Goal: Task Accomplishment & Management: Complete application form

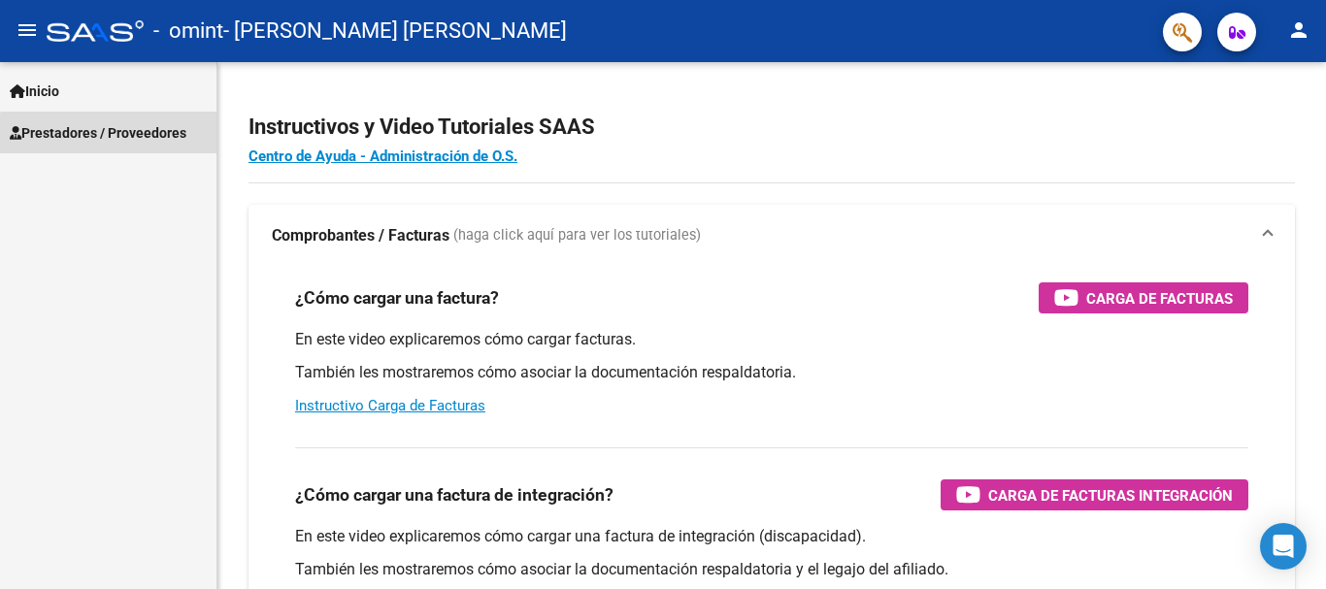
click at [116, 135] on span "Prestadores / Proveedores" at bounding box center [98, 132] width 177 height 21
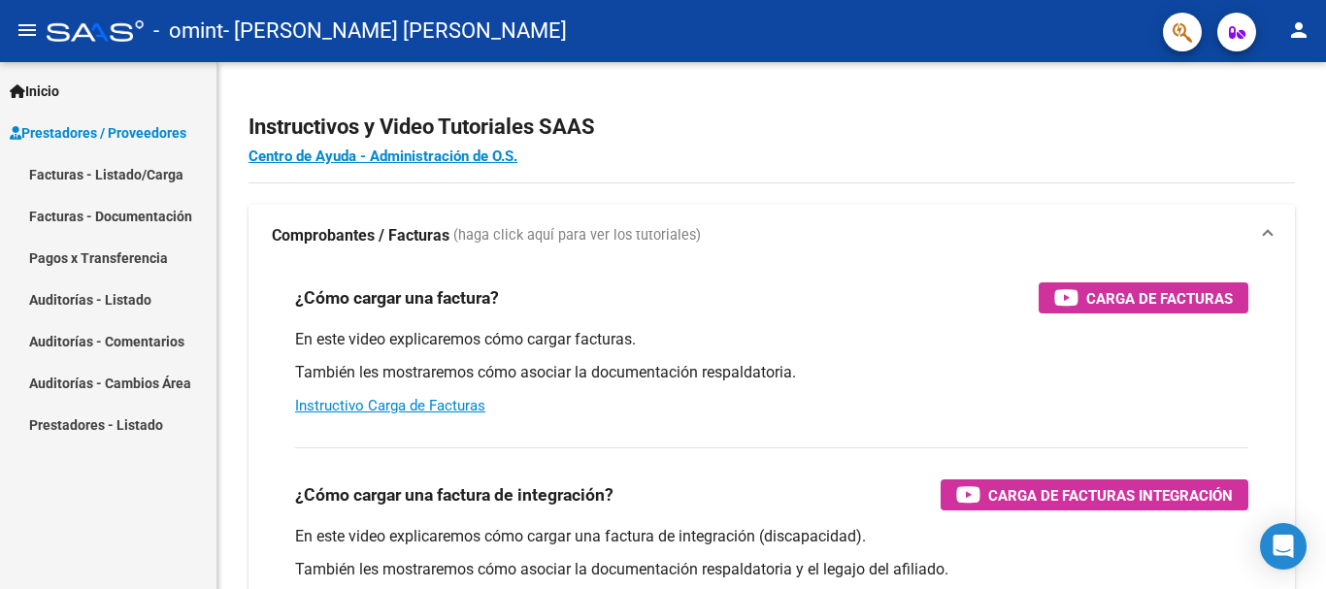
click at [108, 175] on link "Facturas - Listado/Carga" at bounding box center [108, 174] width 216 height 42
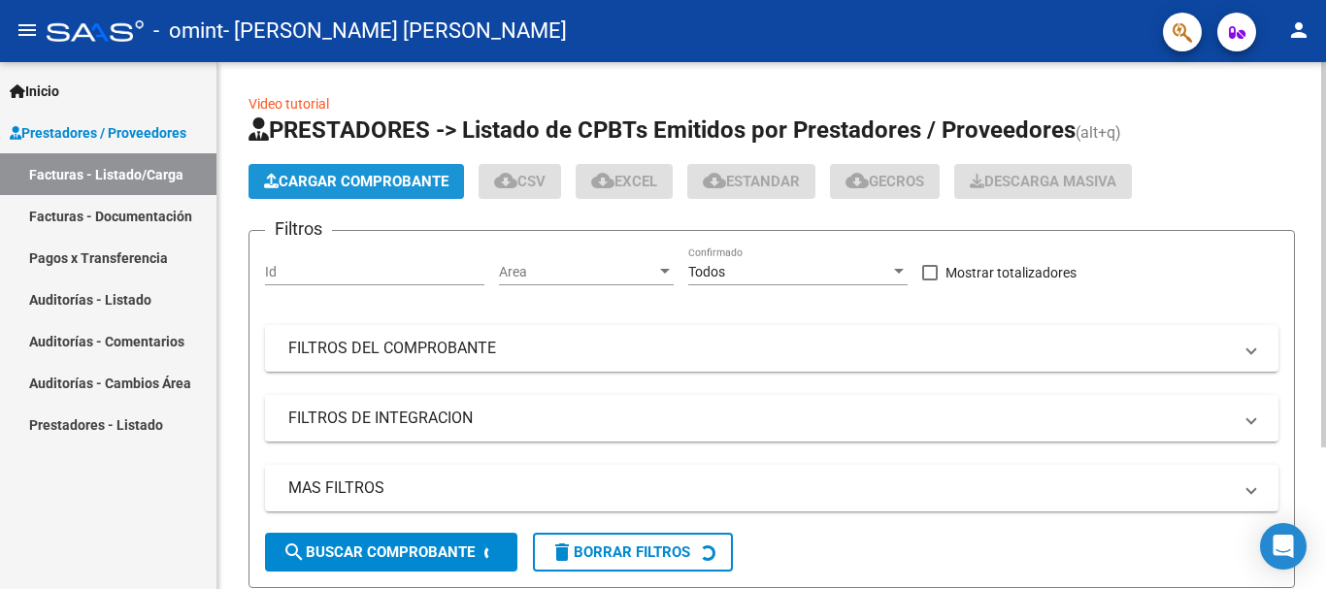
click at [335, 188] on span "Cargar Comprobante" at bounding box center [356, 181] width 184 height 17
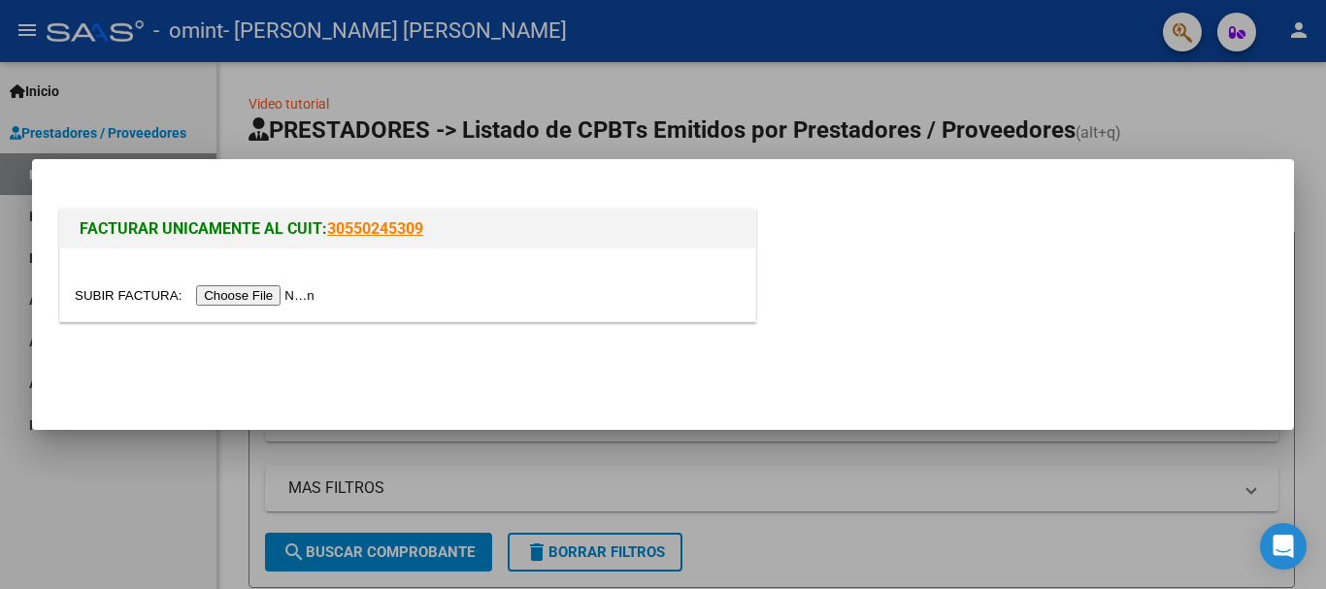
click at [281, 297] on input "file" at bounding box center [198, 295] width 246 height 20
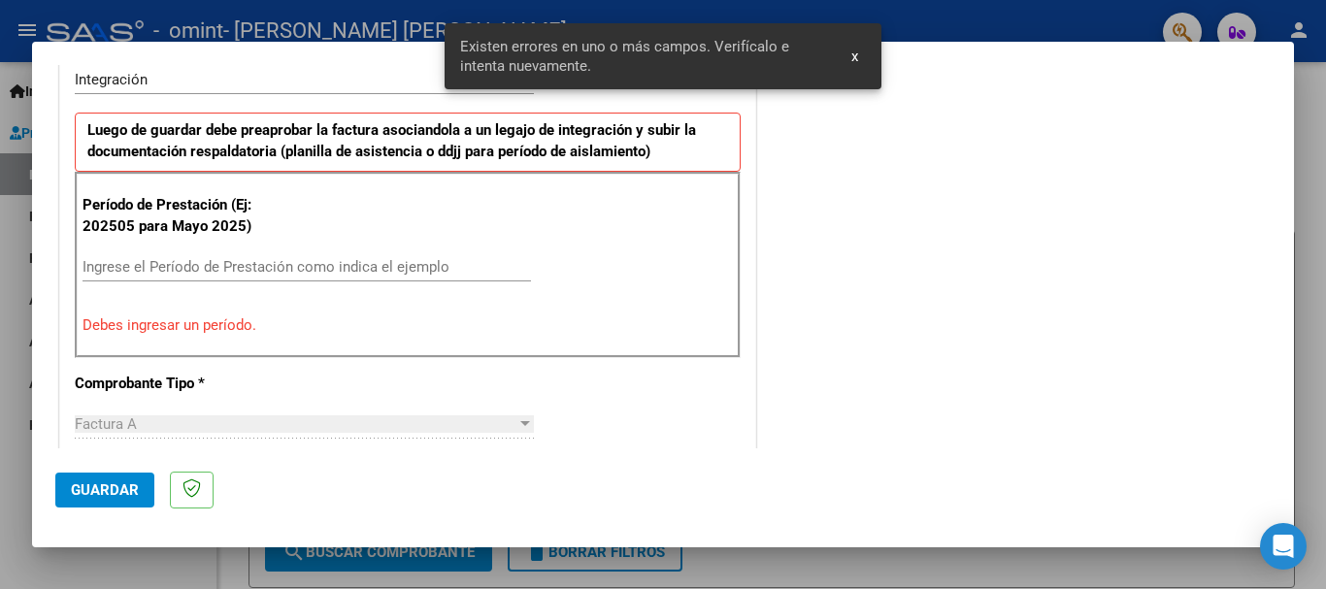
scroll to position [488, 0]
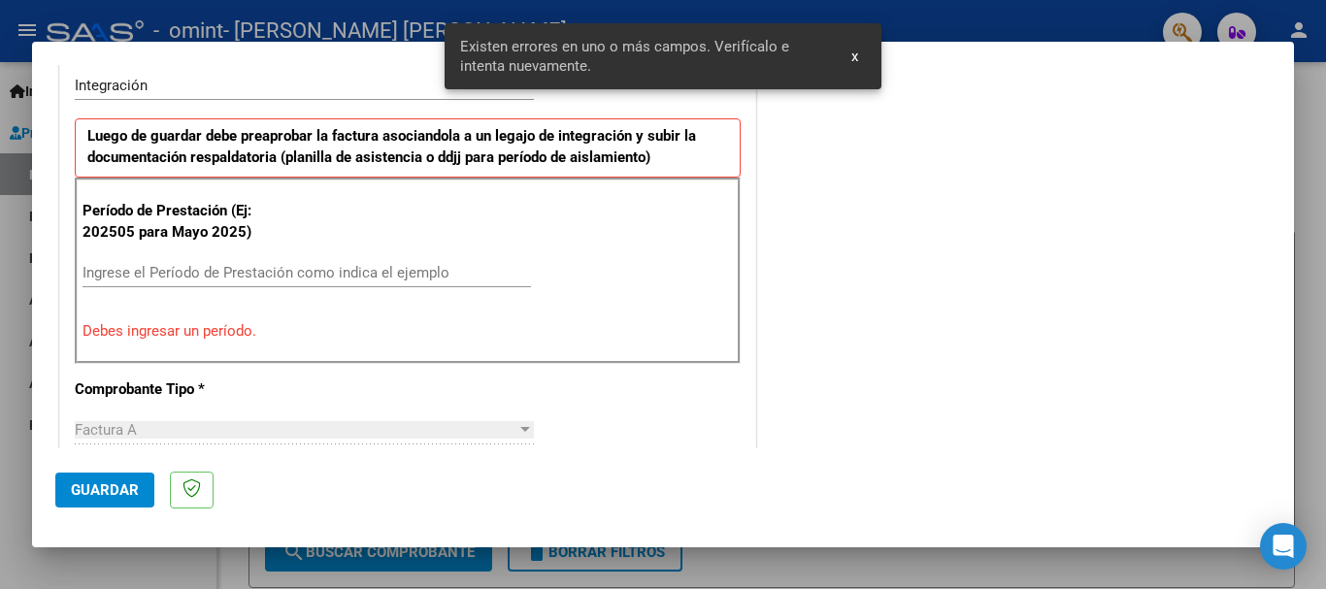
click at [175, 274] on input "Ingrese el Período de Prestación como indica el ejemplo" at bounding box center [307, 272] width 448 height 17
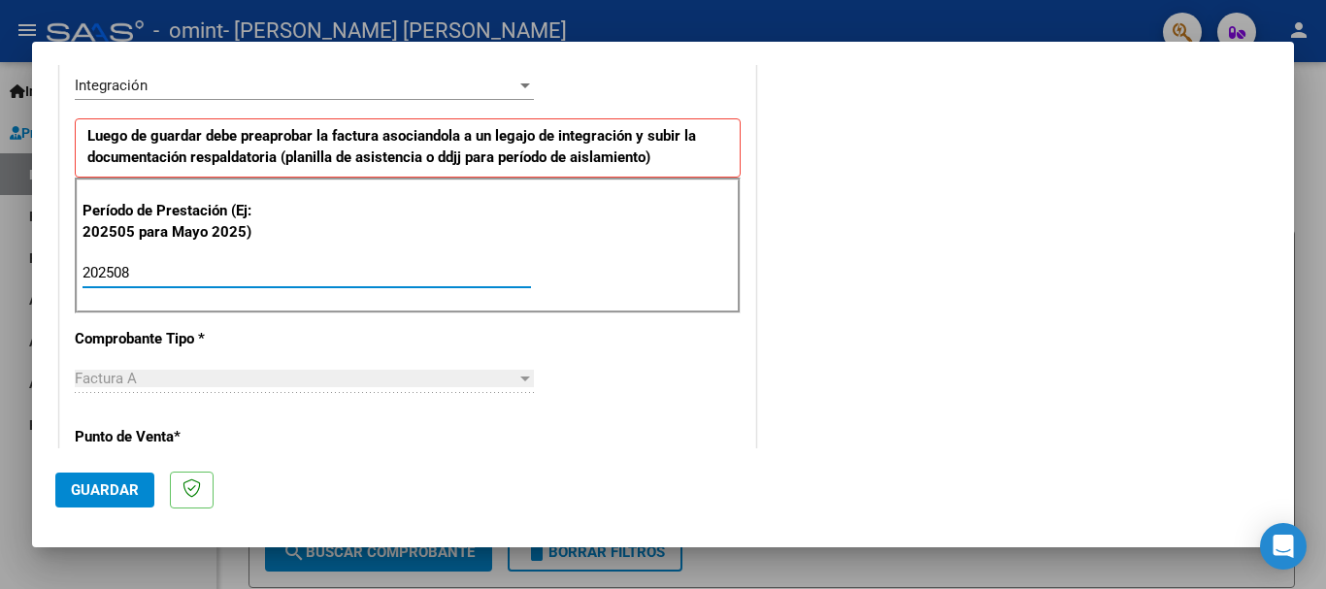
type input "202508"
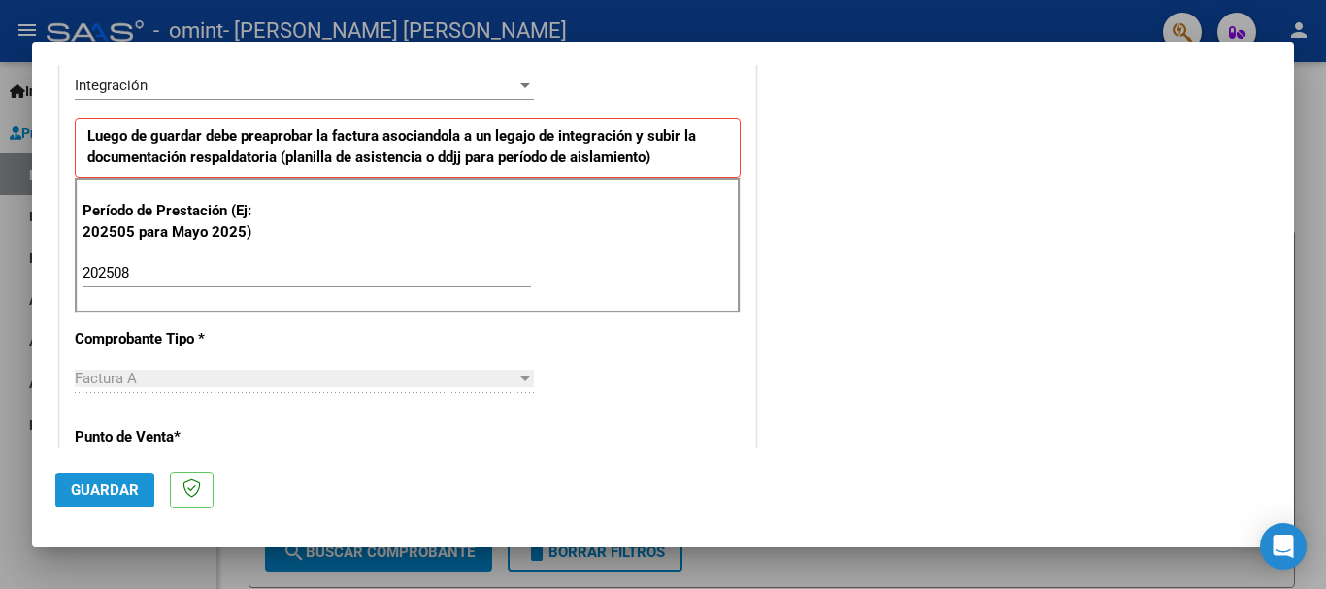
click at [99, 485] on span "Guardar" at bounding box center [105, 489] width 68 height 17
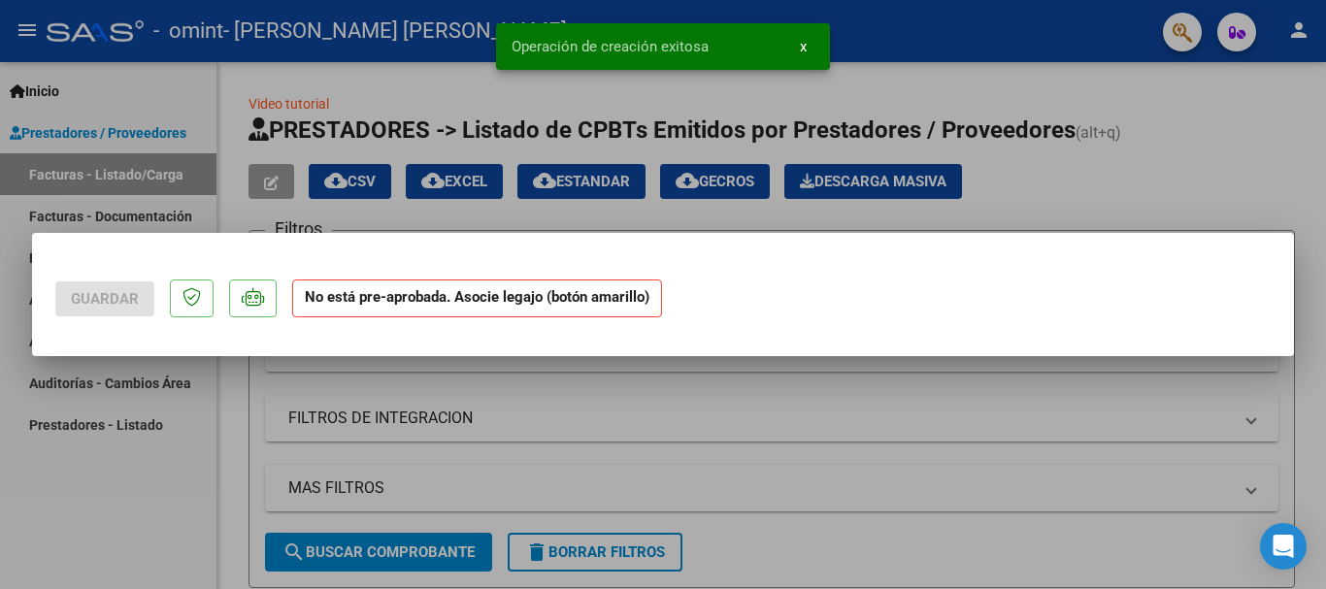
scroll to position [0, 0]
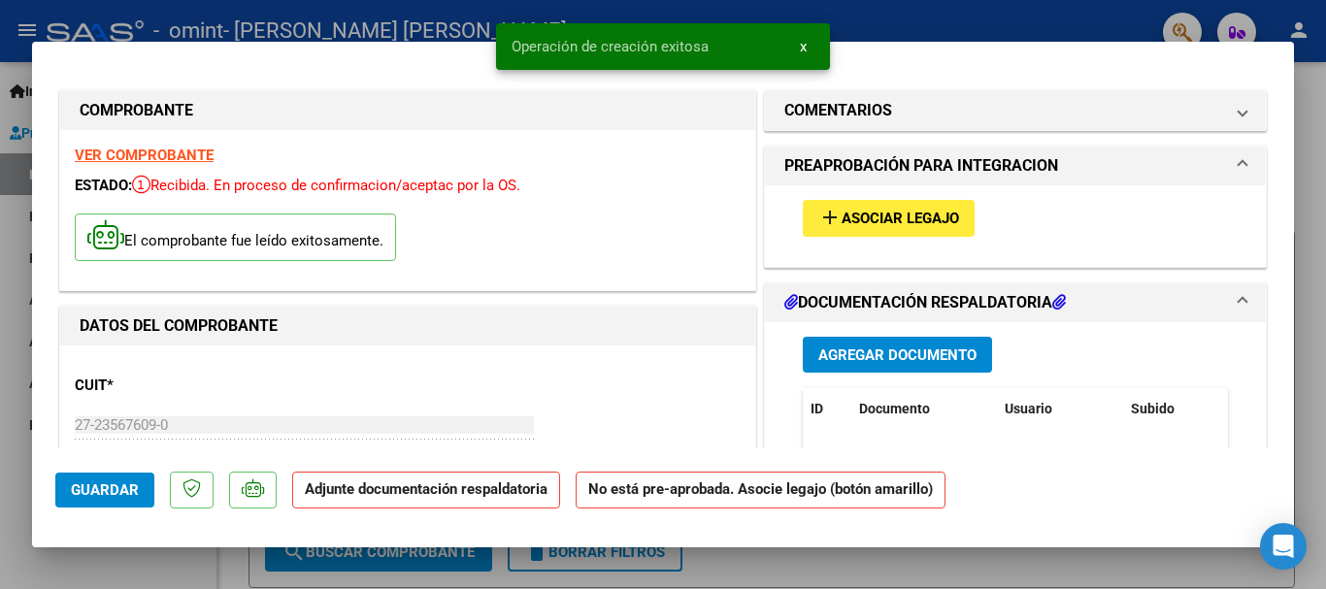
click at [850, 351] on span "Agregar Documento" at bounding box center [897, 355] width 158 height 17
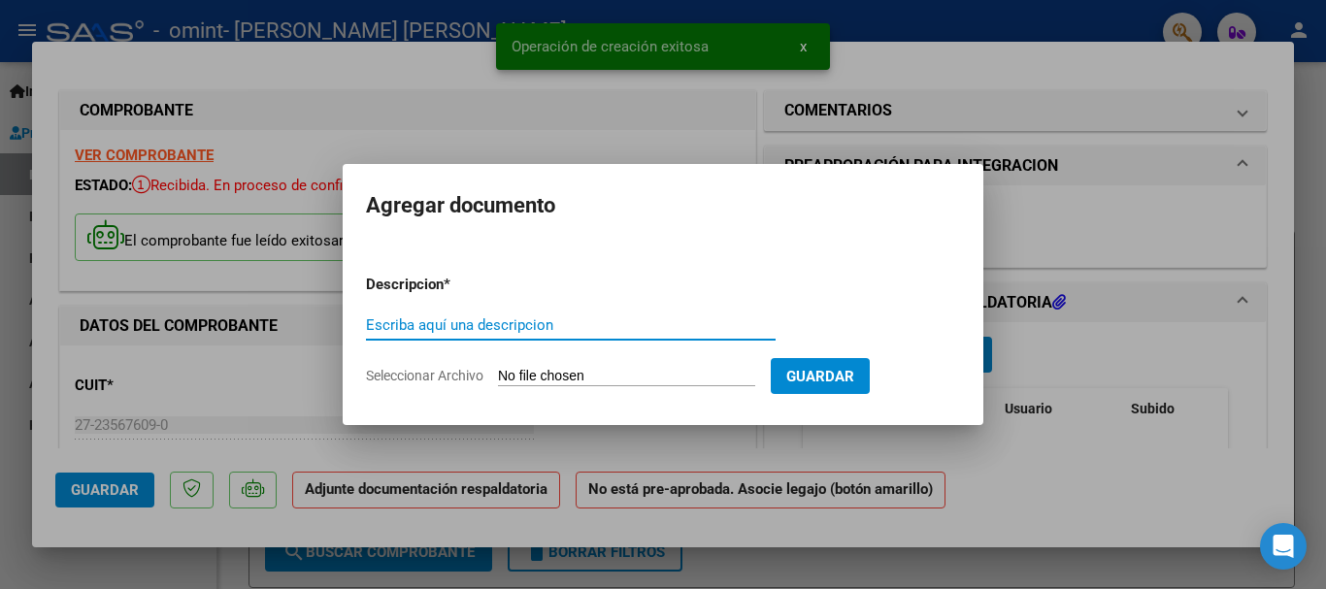
click at [650, 372] on input "Seleccionar Archivo" at bounding box center [626, 377] width 257 height 18
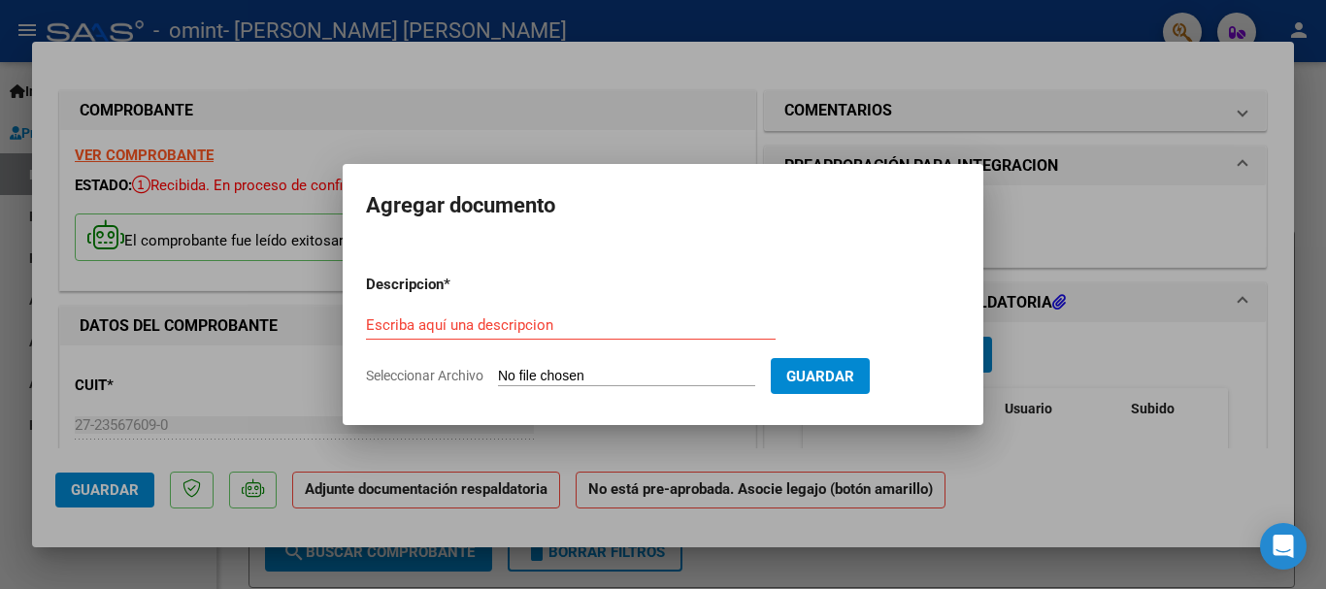
type input "C:\fakepath\ASIS AGOSTO VIERA MANUEL.pdf"
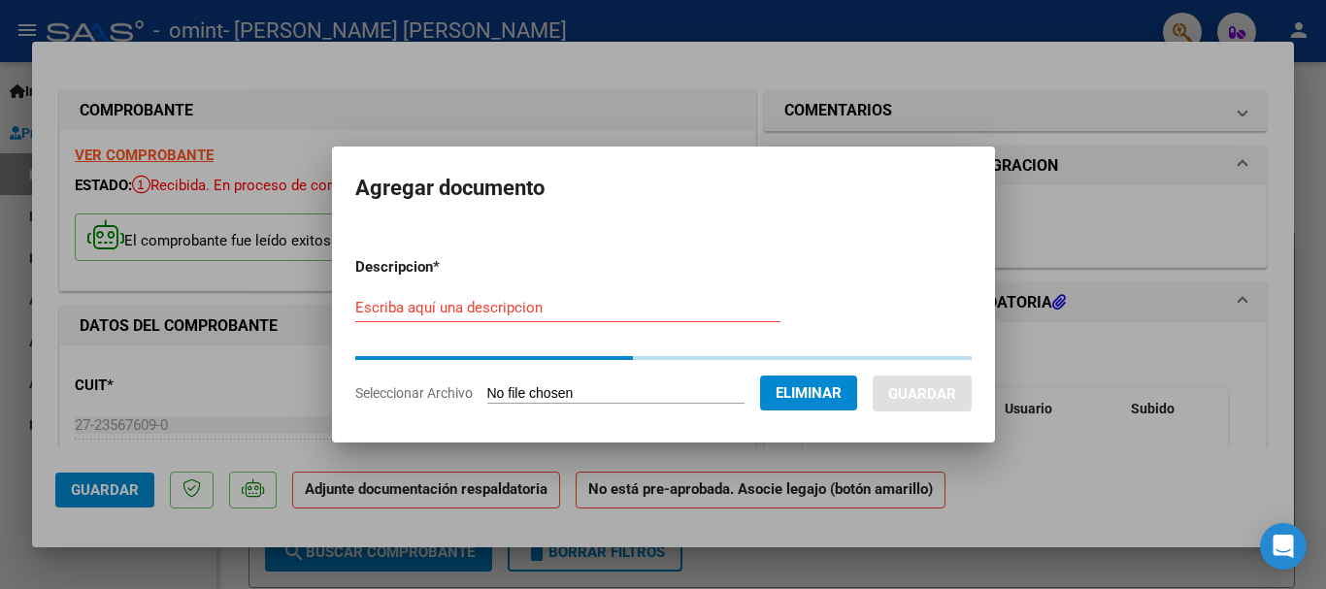
click at [711, 314] on input "Escriba aquí una descripcion" at bounding box center [567, 307] width 425 height 17
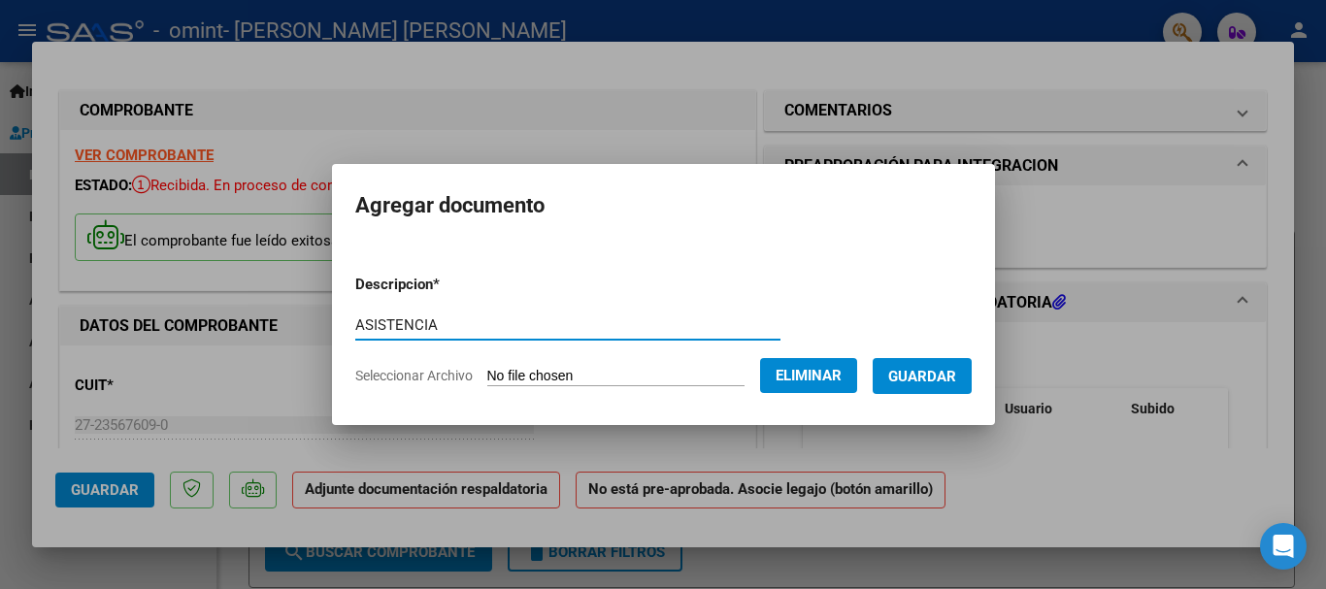
type input "ASISTENCIA"
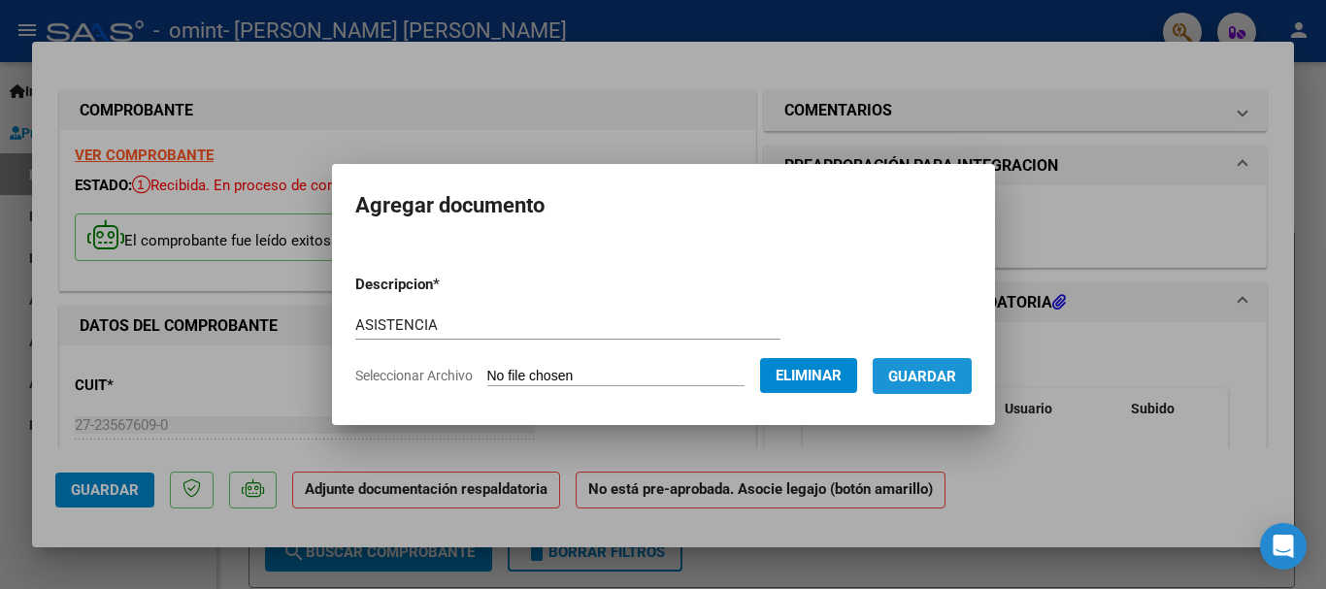
click at [928, 375] on span "Guardar" at bounding box center [922, 376] width 68 height 17
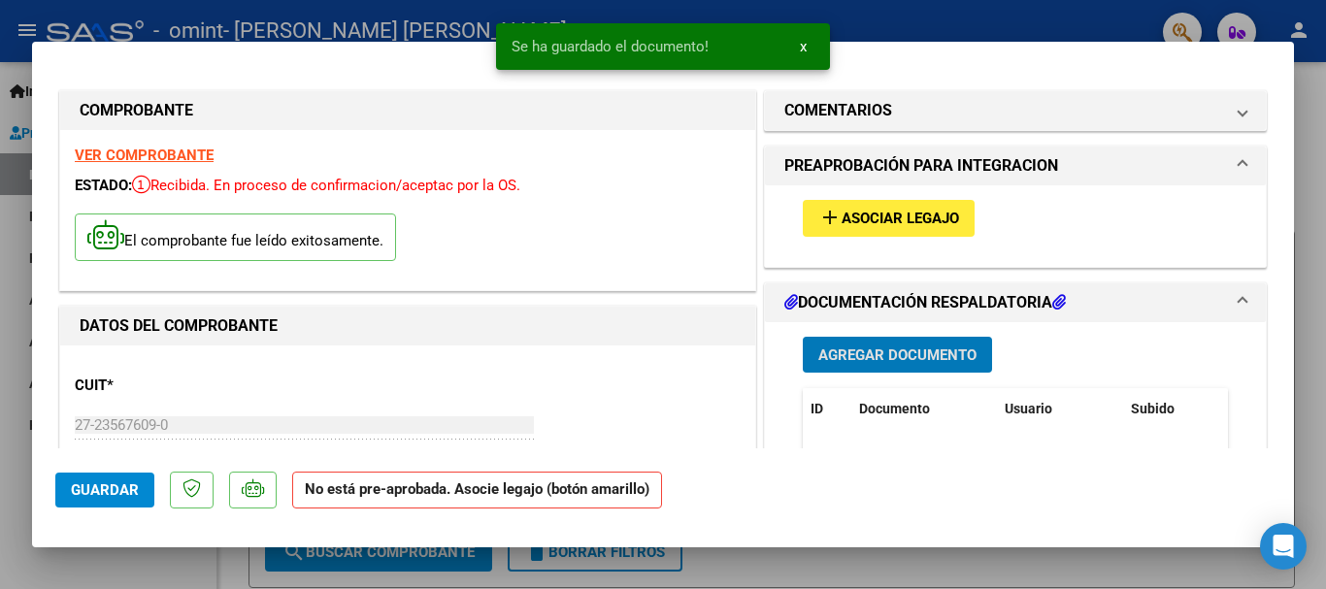
click at [851, 215] on span "Asociar Legajo" at bounding box center [900, 219] width 117 height 17
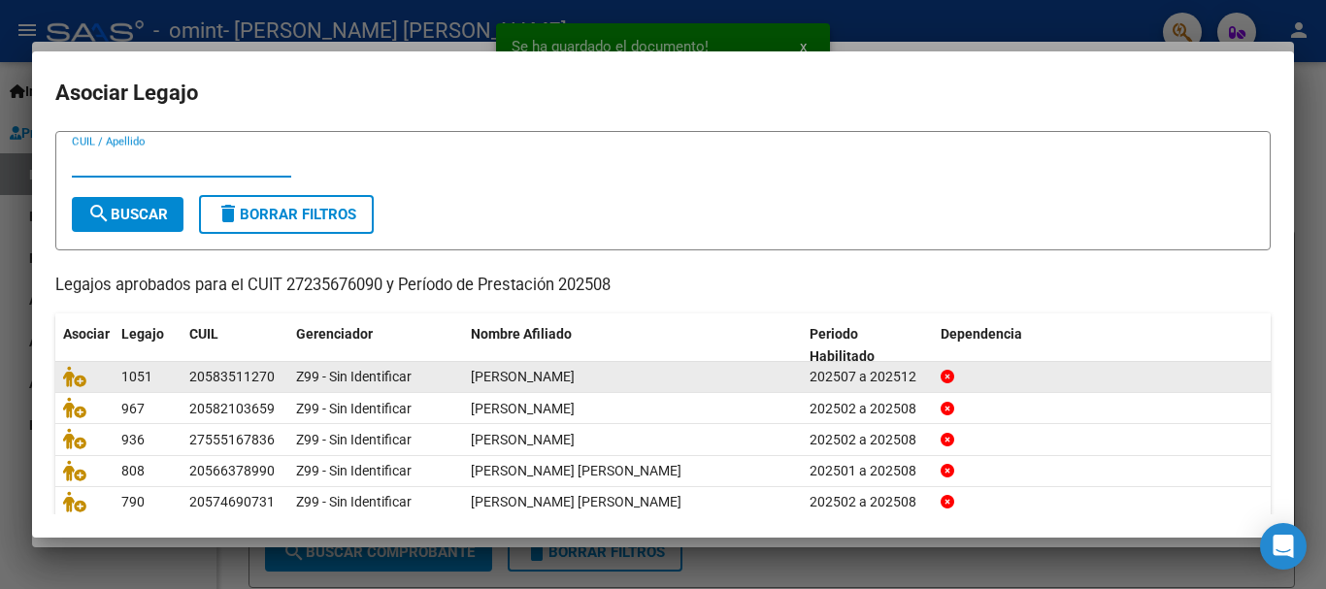
scroll to position [127, 0]
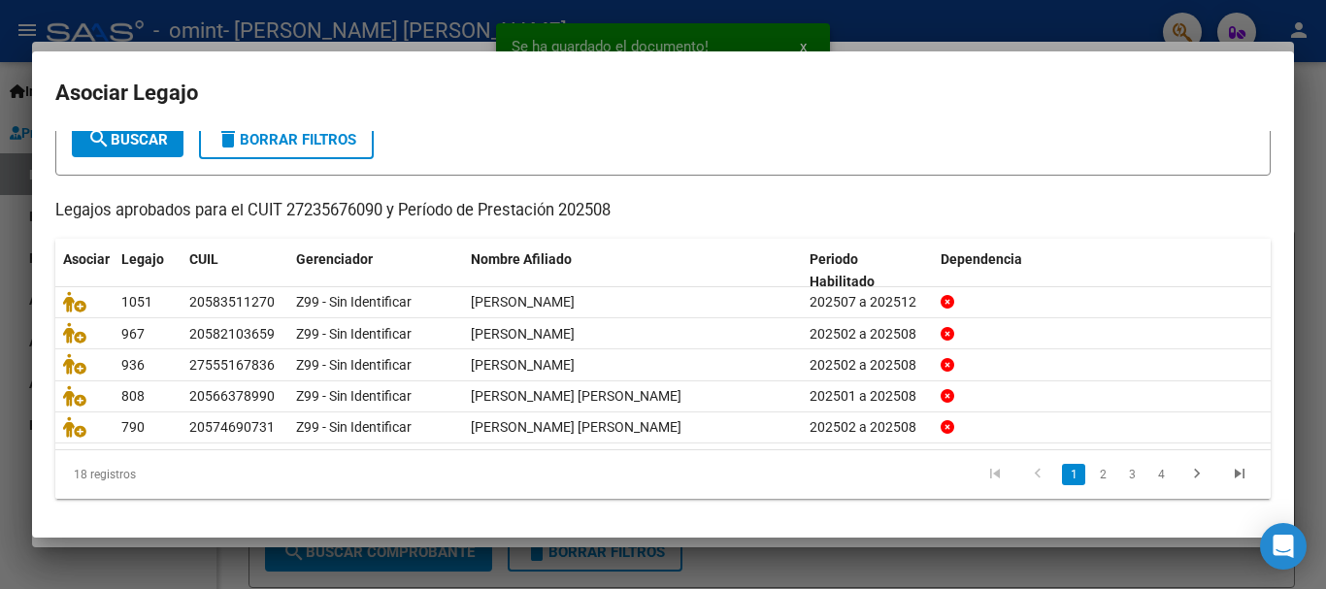
click at [1088, 475] on li "2" at bounding box center [1102, 474] width 29 height 33
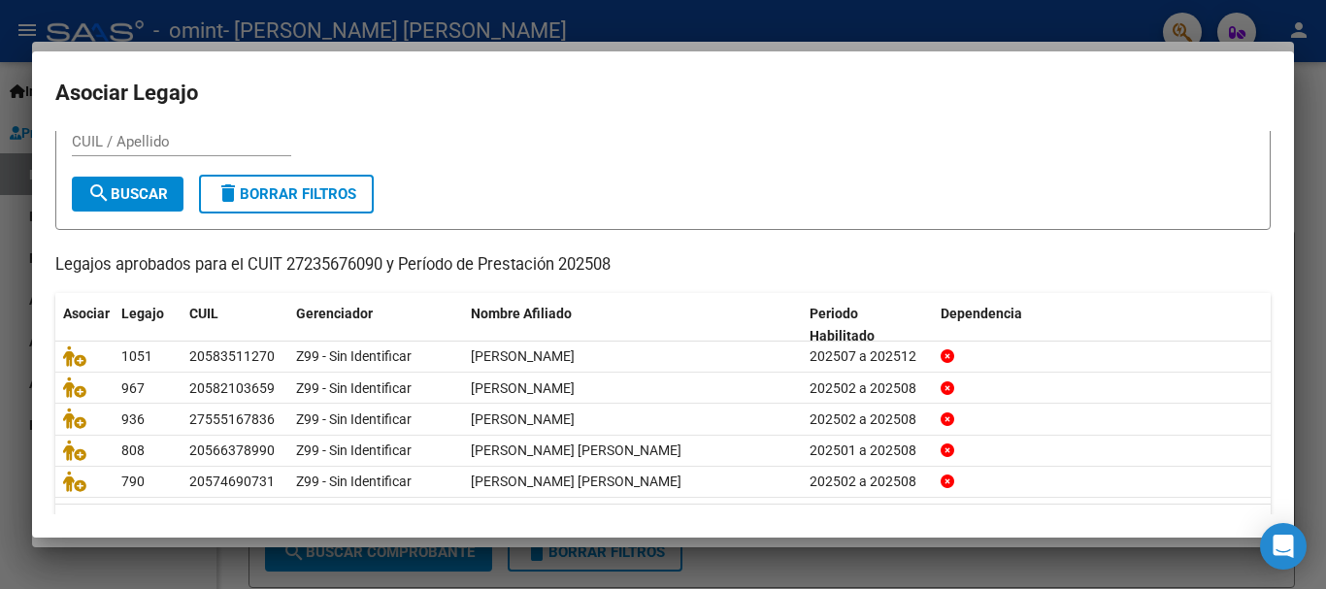
scroll to position [0, 0]
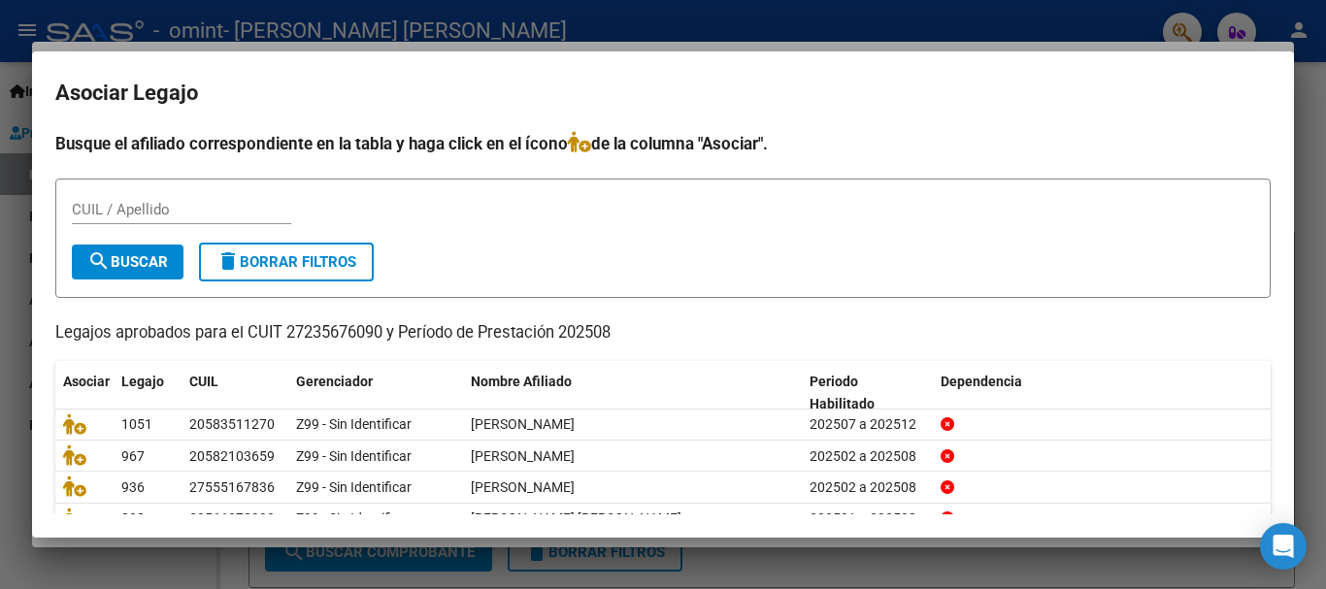
click at [188, 215] on input "CUIL / Apellido" at bounding box center [181, 209] width 219 height 17
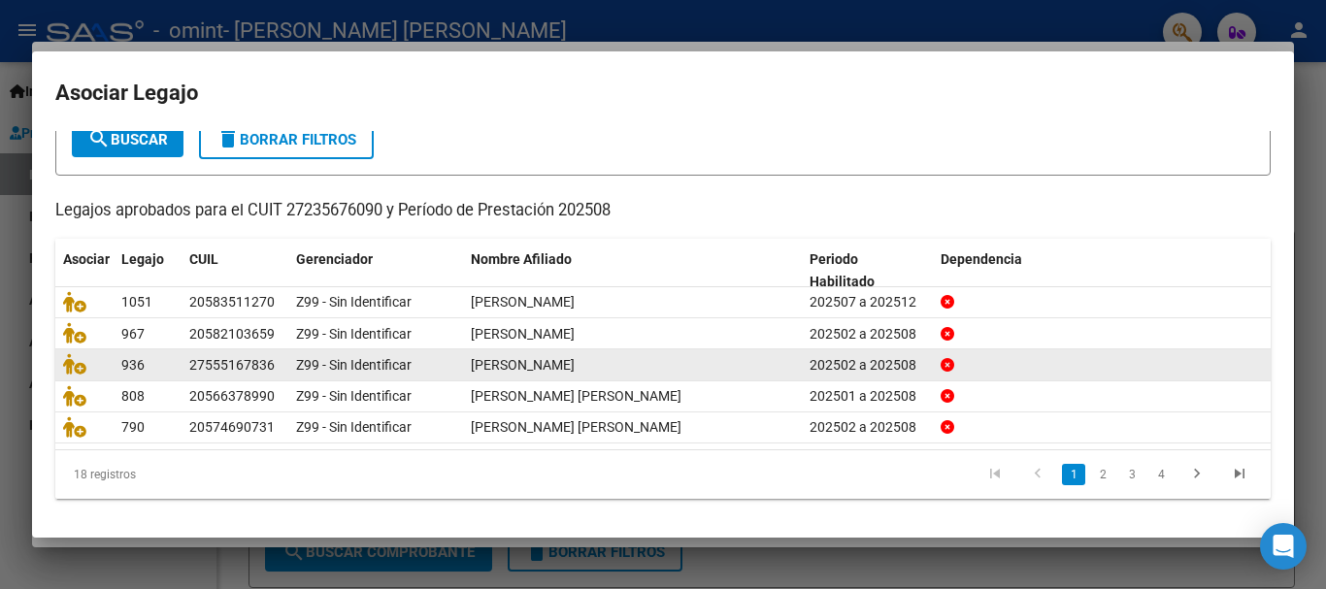
scroll to position [127, 0]
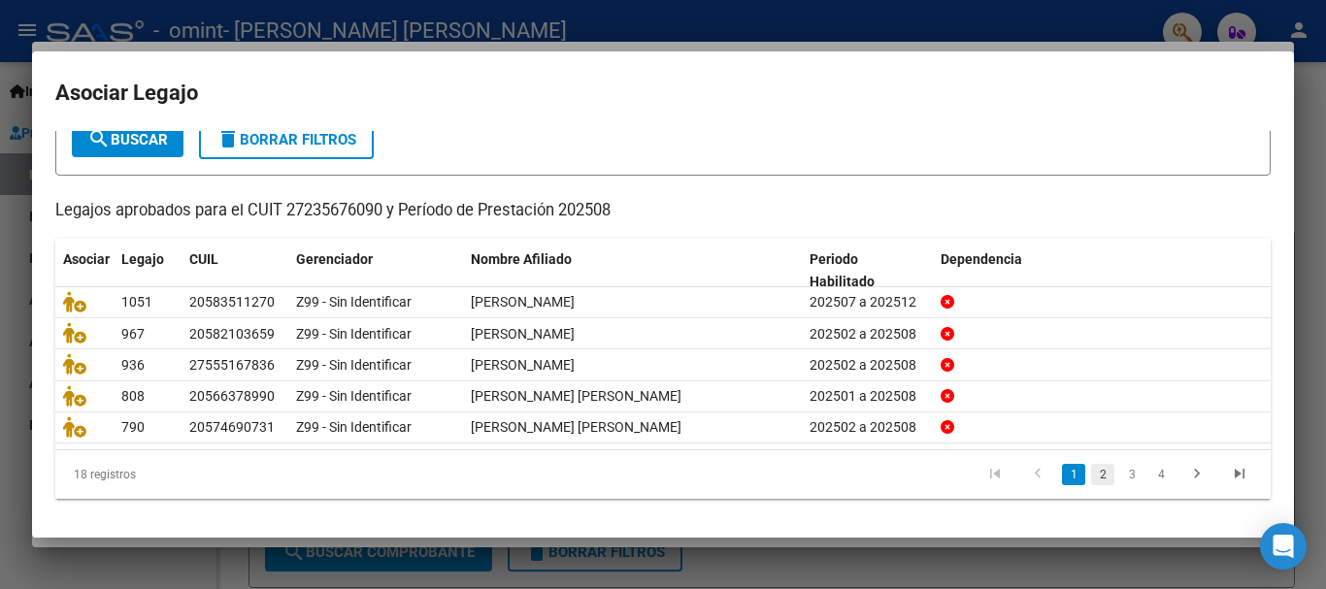
type input "VIERA"
click at [1091, 476] on link "2" at bounding box center [1102, 474] width 23 height 21
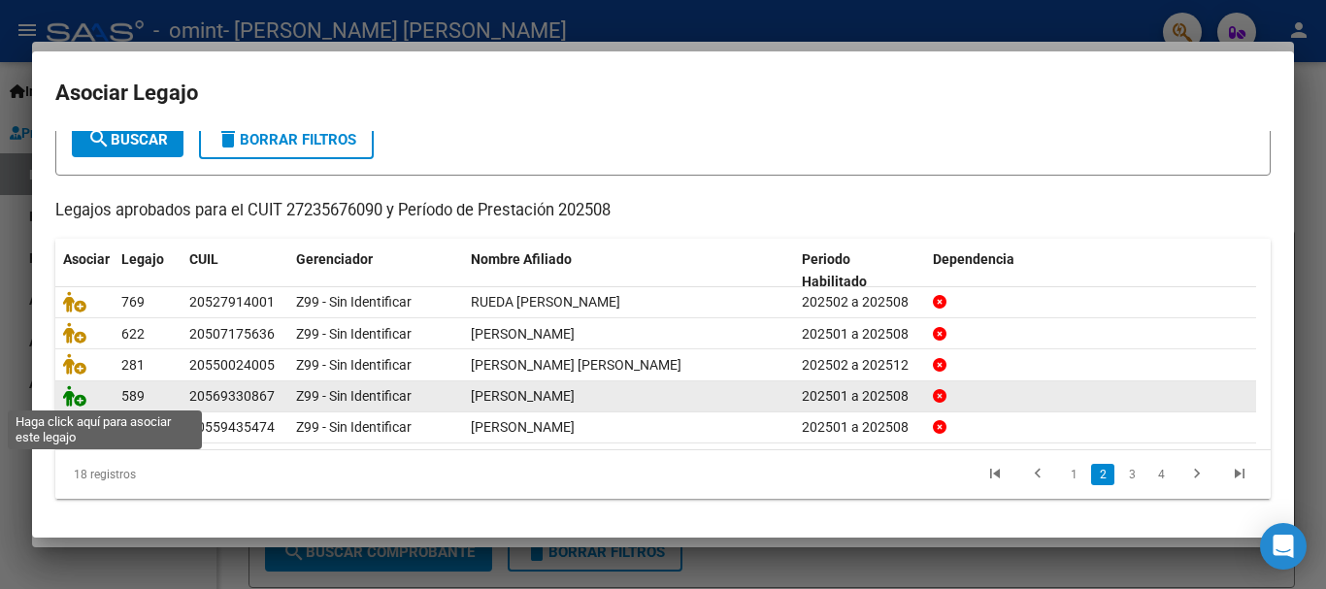
click at [80, 394] on icon at bounding box center [74, 395] width 23 height 21
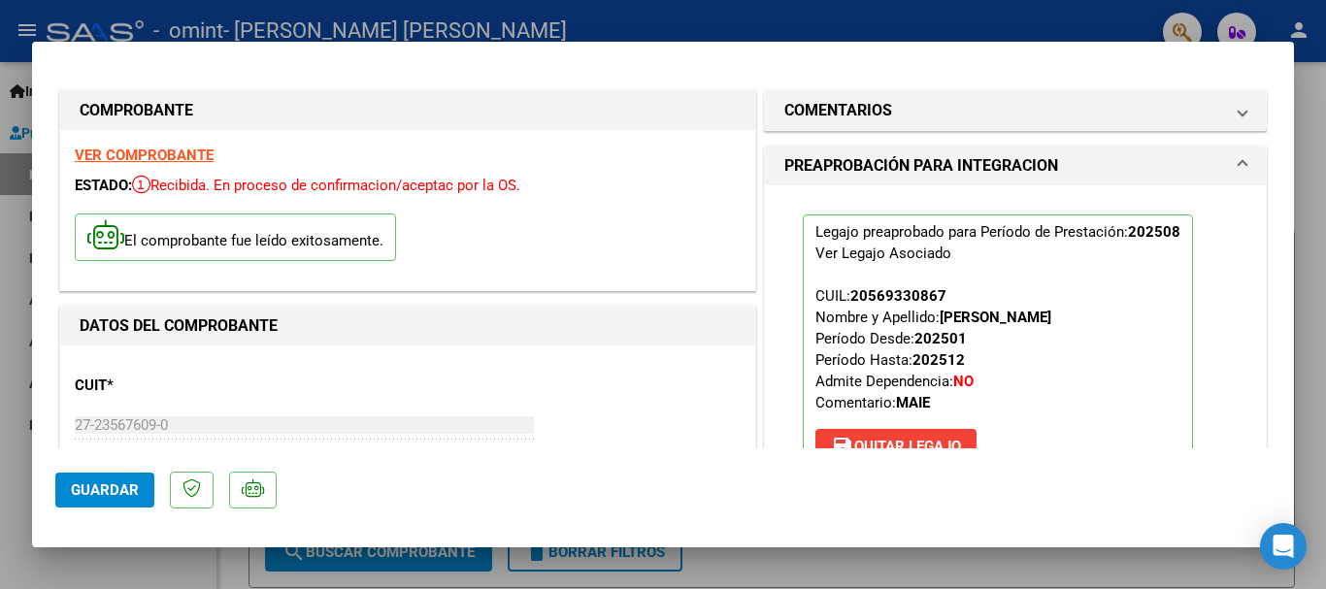
click at [119, 485] on span "Guardar" at bounding box center [105, 489] width 68 height 17
click at [118, 481] on span "Guardar" at bounding box center [105, 489] width 68 height 17
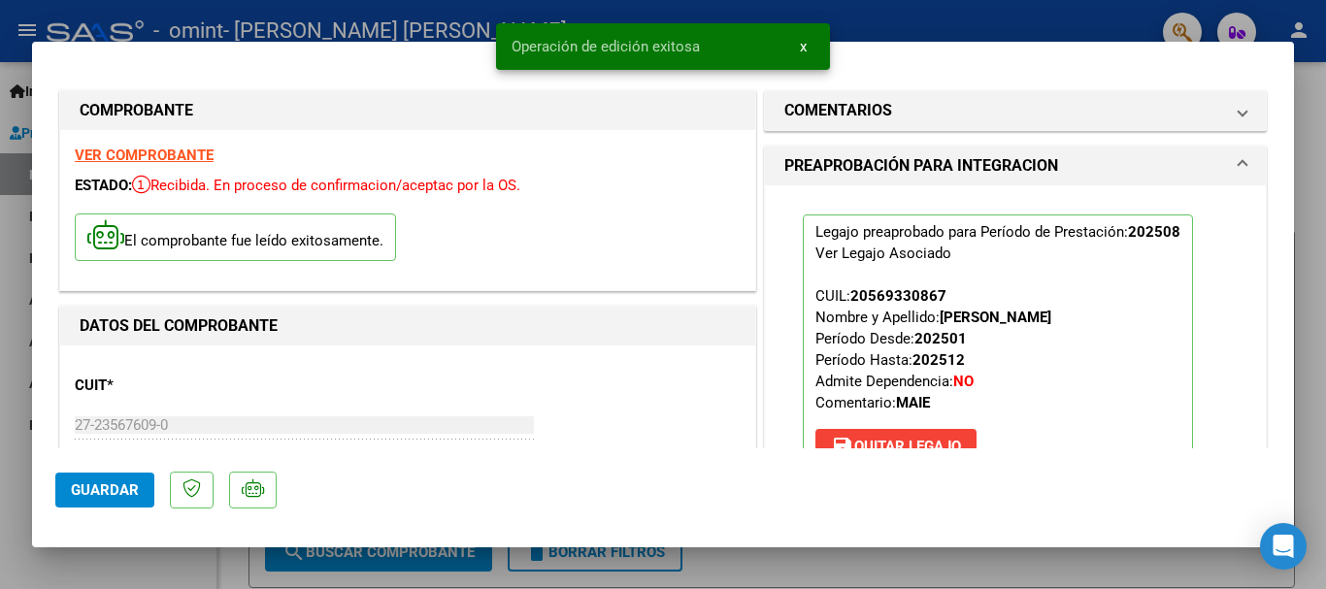
click at [124, 556] on div at bounding box center [663, 294] width 1326 height 589
type input "$ 0,00"
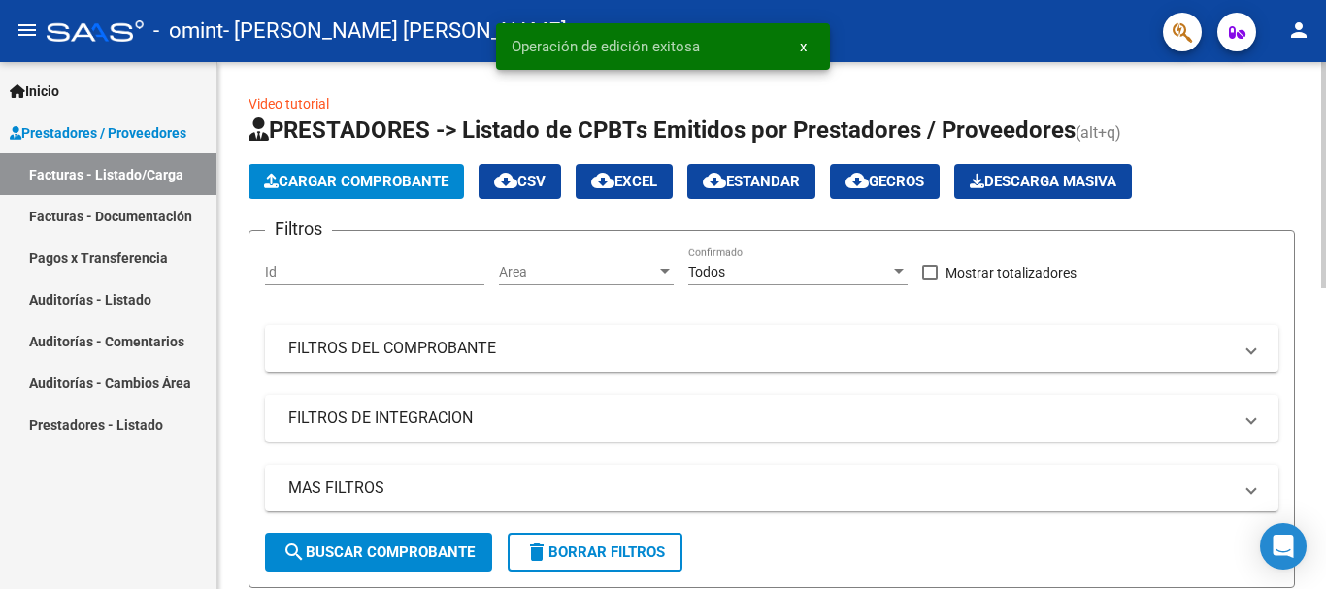
click at [327, 178] on span "Cargar Comprobante" at bounding box center [356, 181] width 184 height 17
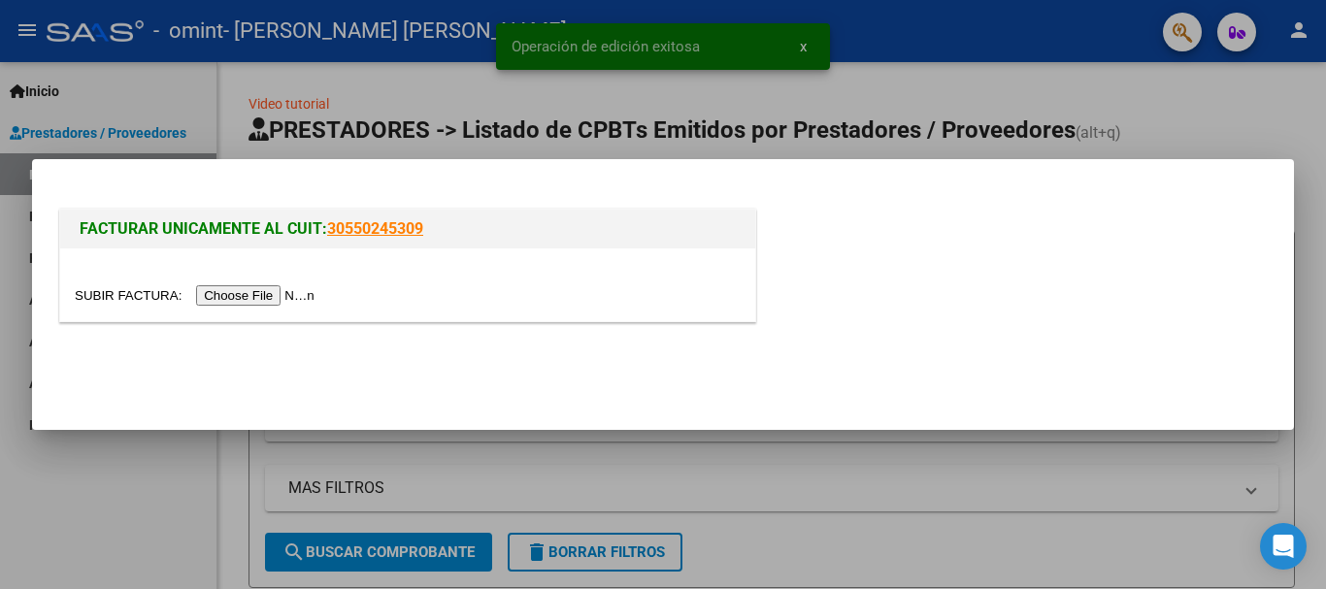
click at [287, 294] on input "file" at bounding box center [198, 295] width 246 height 20
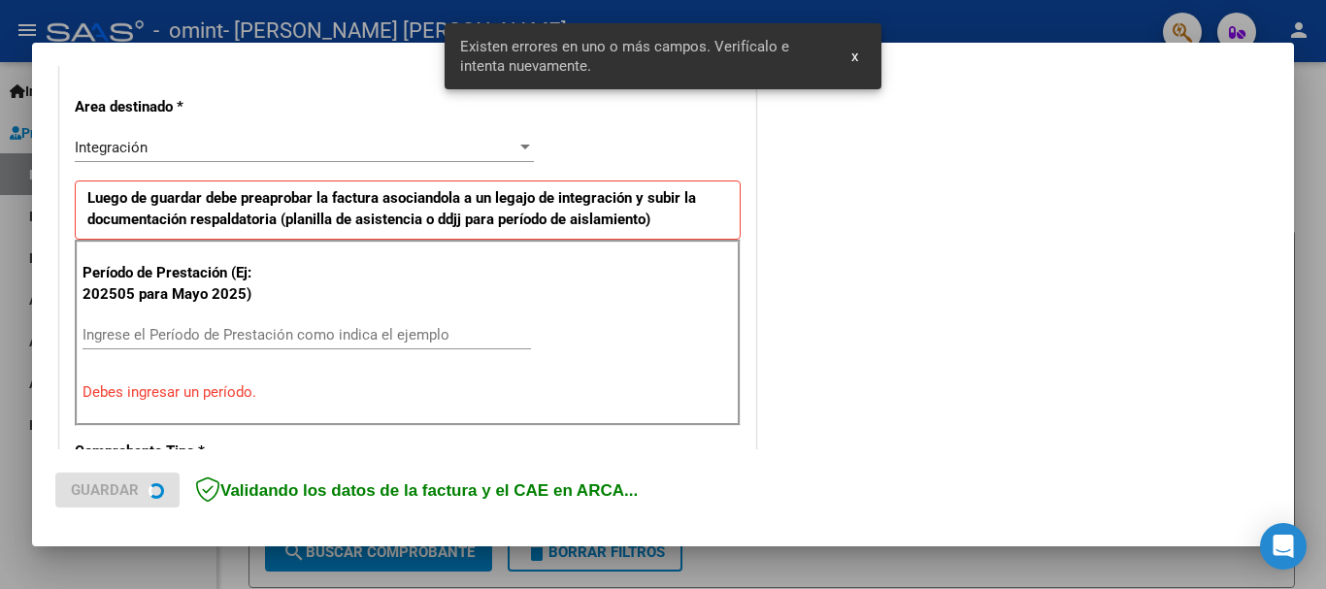
scroll to position [448, 0]
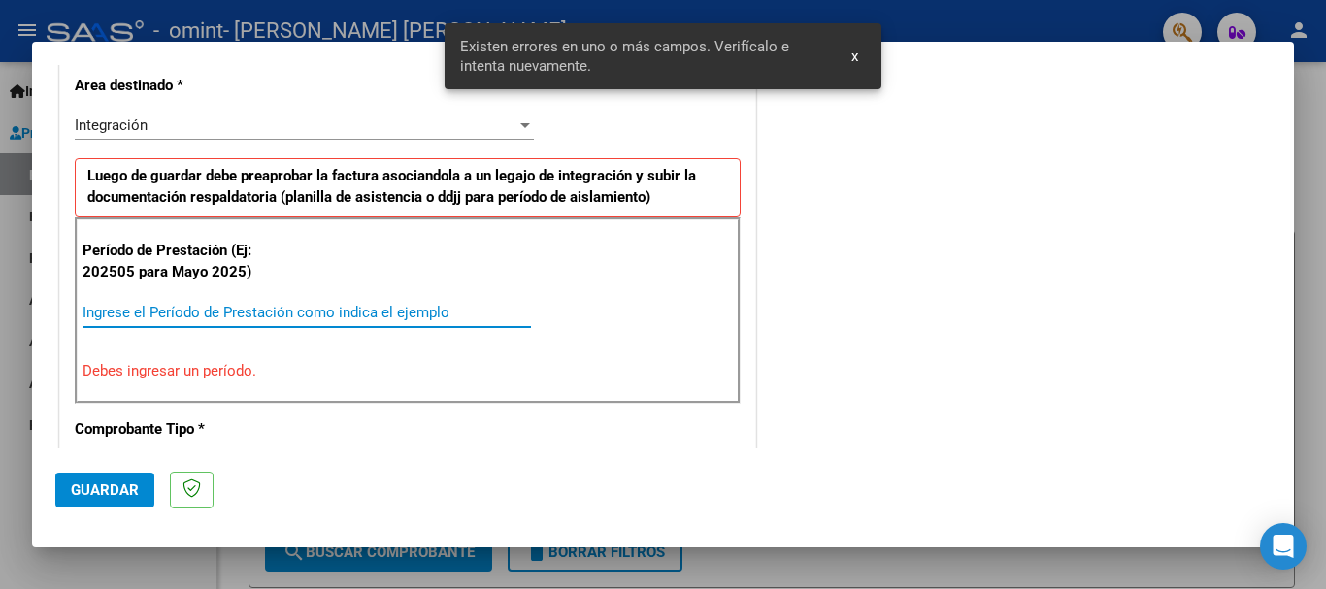
click at [332, 314] on input "Ingrese el Período de Prestación como indica el ejemplo" at bounding box center [307, 312] width 448 height 17
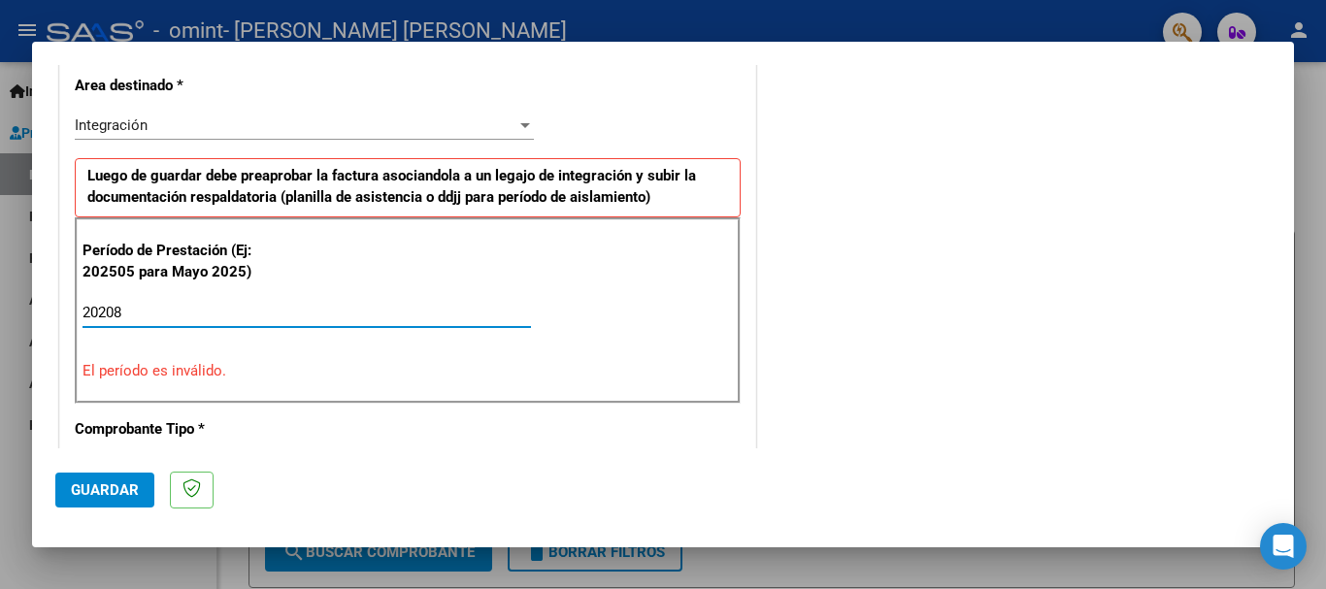
click at [87, 494] on span "Guardar" at bounding box center [105, 489] width 68 height 17
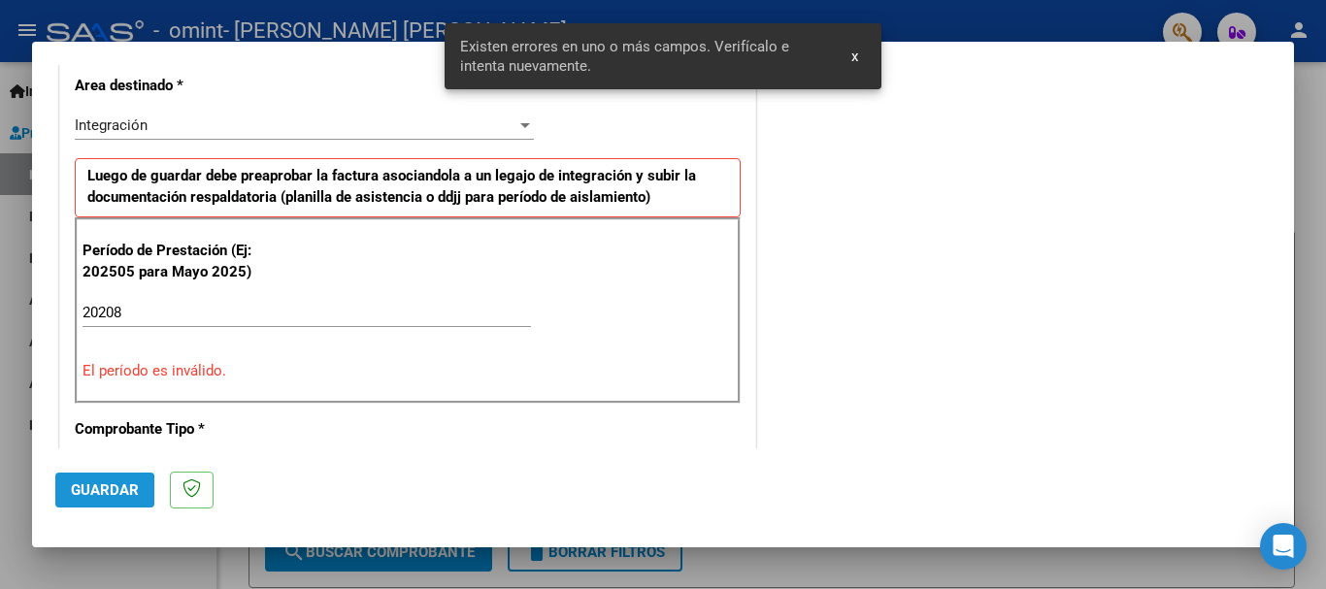
scroll to position [484, 0]
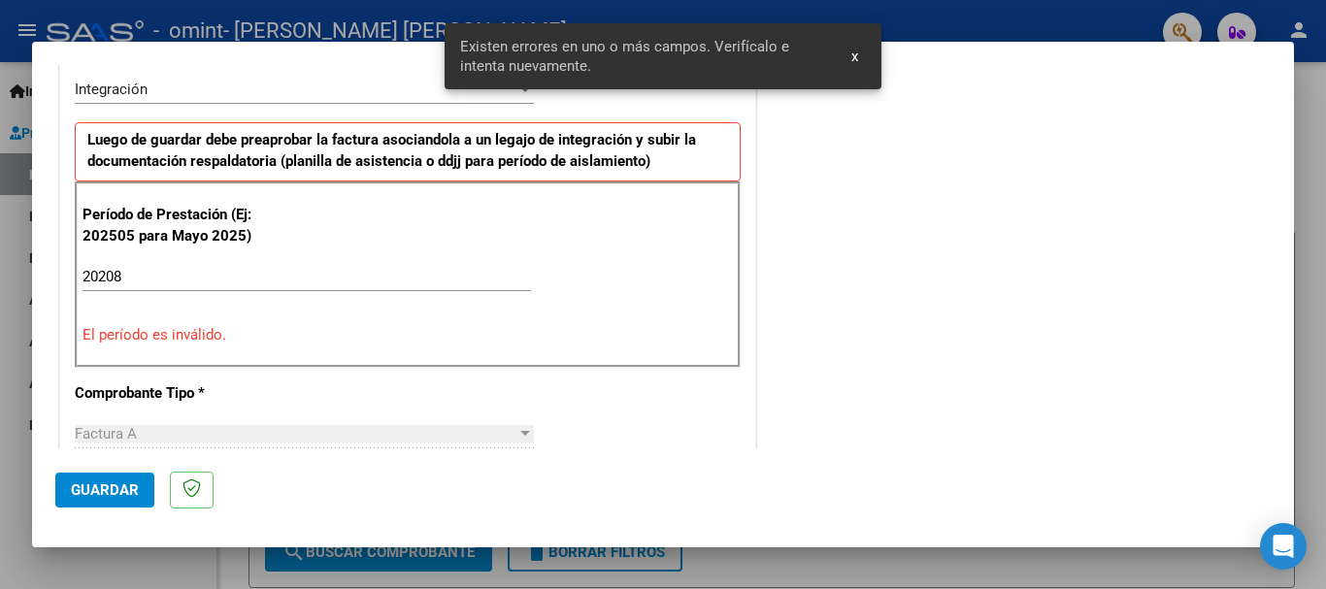
click at [98, 492] on span "Guardar" at bounding box center [105, 489] width 68 height 17
click at [150, 275] on input "20208" at bounding box center [307, 276] width 448 height 17
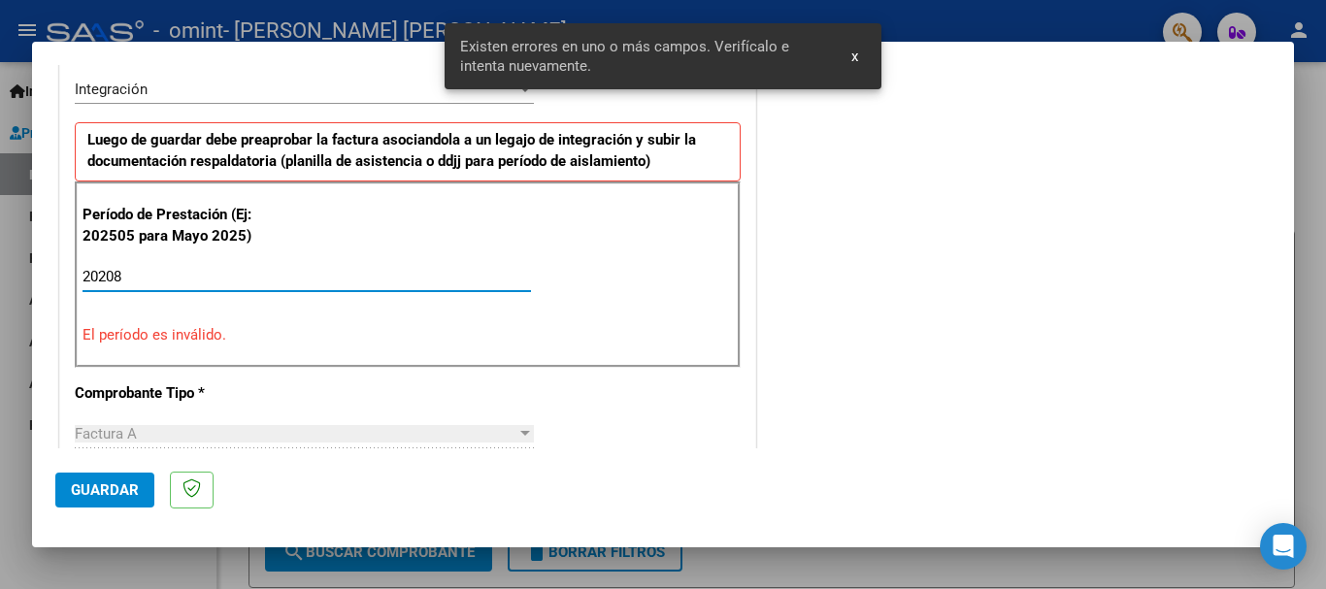
click at [150, 275] on input "20208" at bounding box center [307, 276] width 448 height 17
click at [149, 275] on input "20208" at bounding box center [307, 276] width 448 height 17
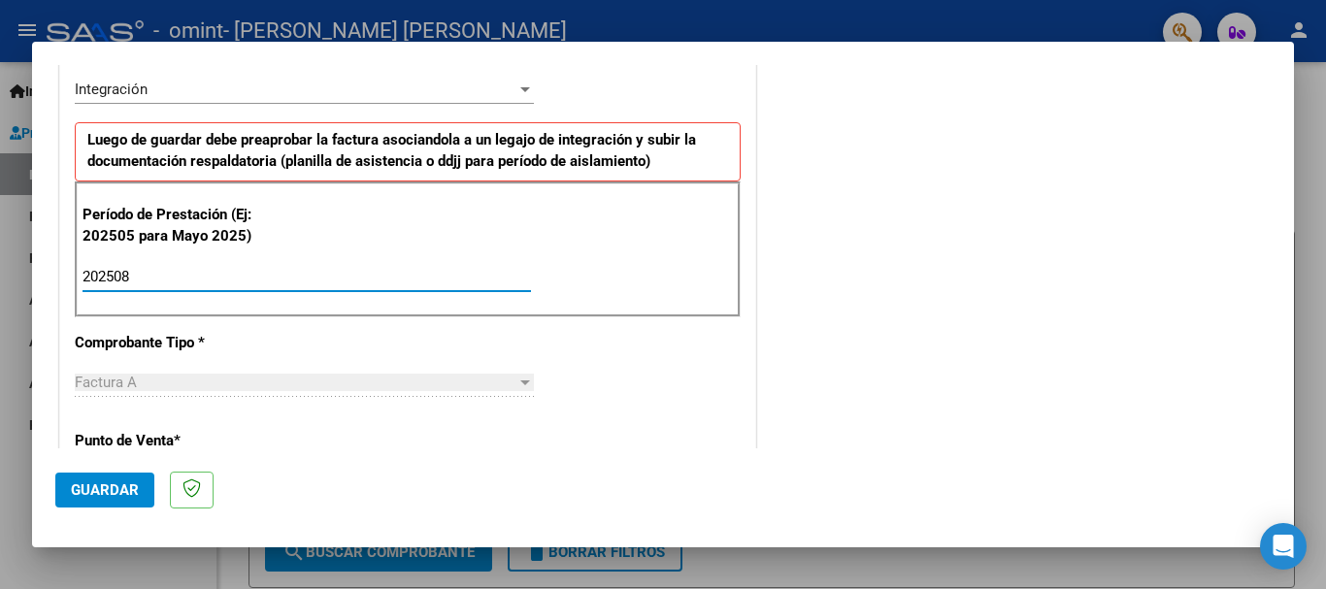
type input "202508"
click at [94, 488] on span "Guardar" at bounding box center [105, 489] width 68 height 17
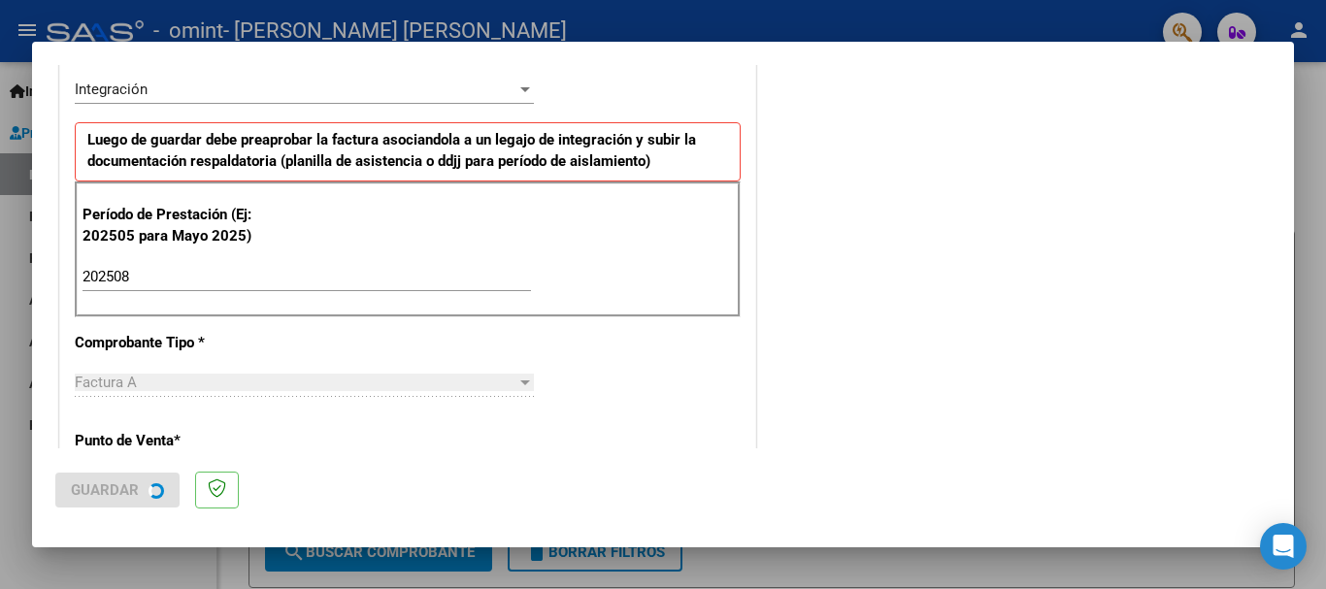
scroll to position [0, 0]
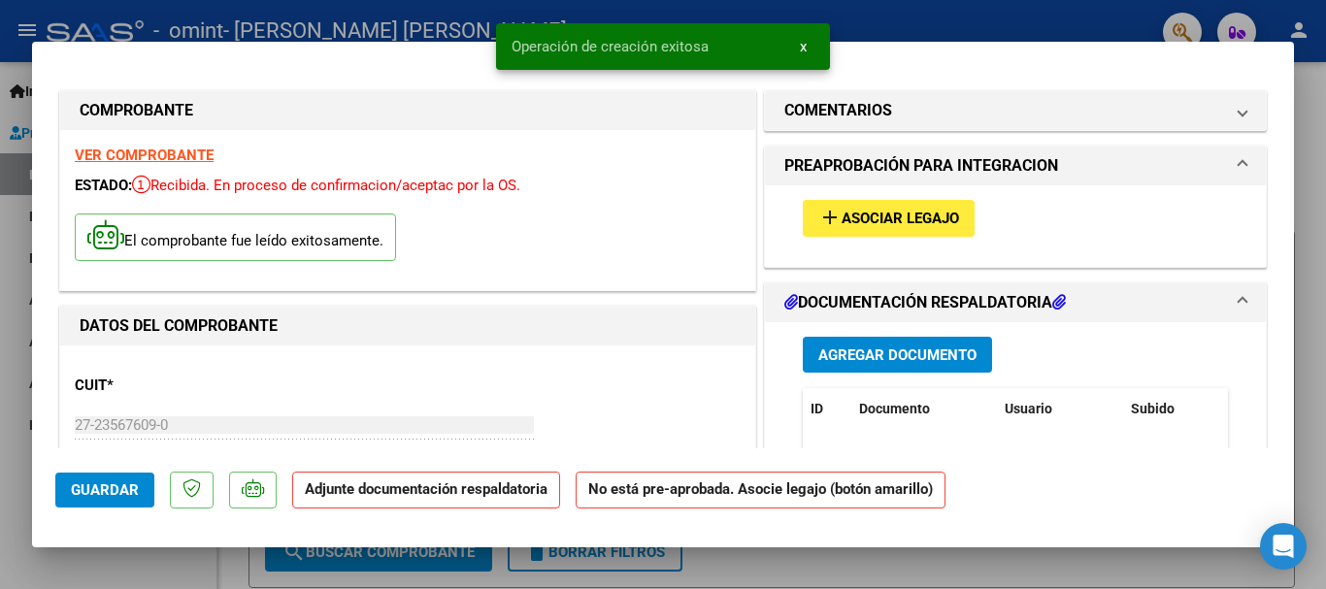
click at [865, 343] on button "Agregar Documento" at bounding box center [897, 355] width 189 height 36
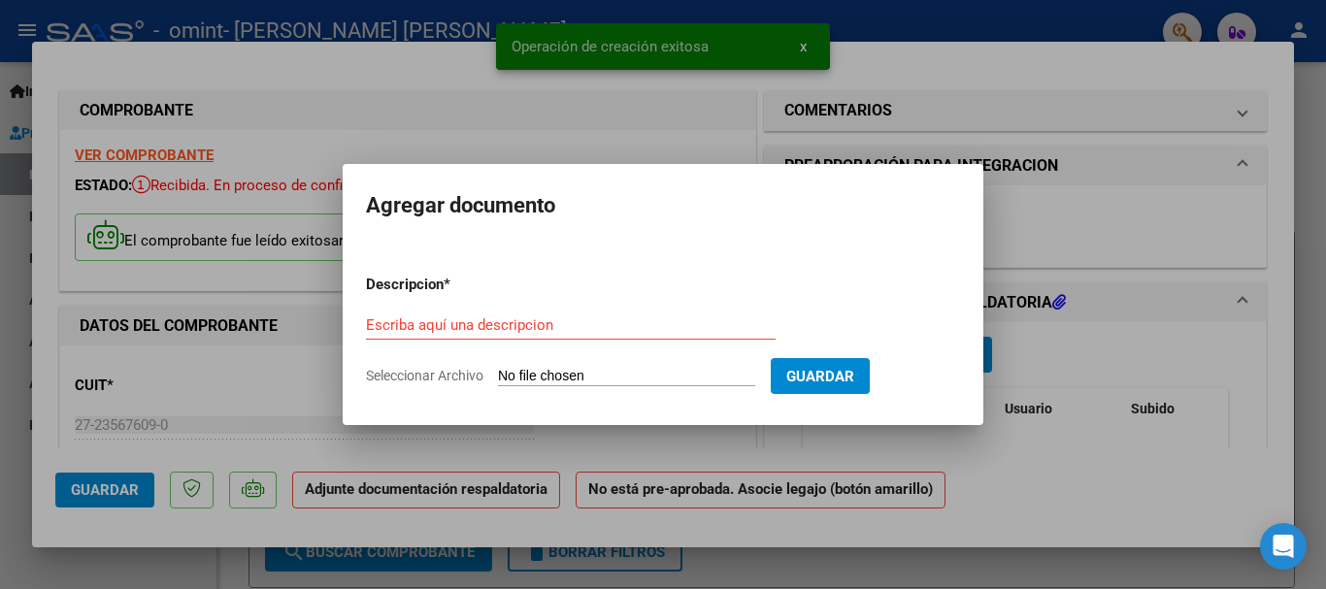
click at [581, 378] on input "Seleccionar Archivo" at bounding box center [626, 377] width 257 height 18
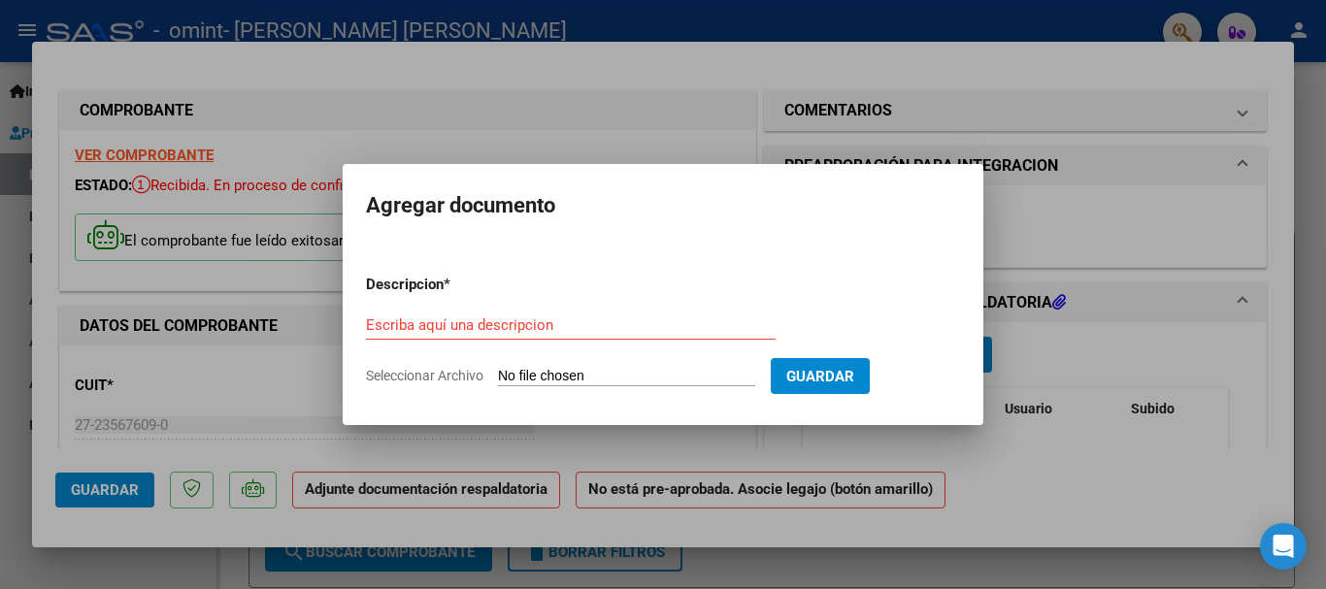
type input "C:\fakepath\Asist. REHA Gómez santino Leonel AGOSTO.pdf"
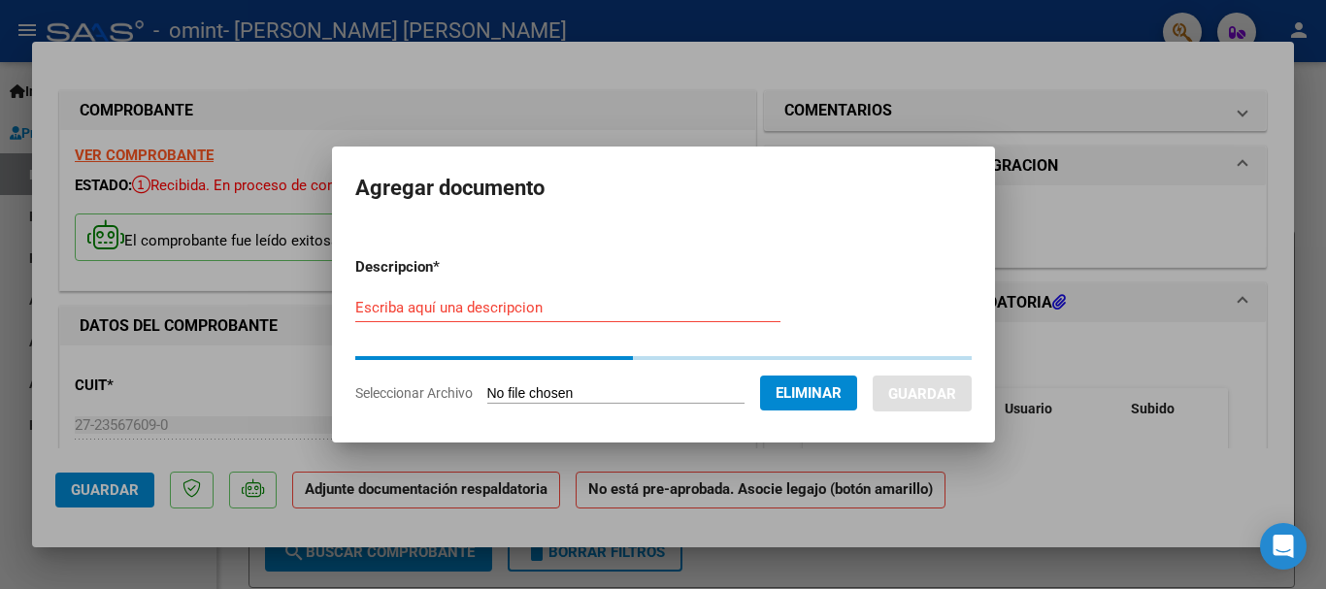
click at [637, 310] on input "Escriba aquí una descripcion" at bounding box center [567, 307] width 425 height 17
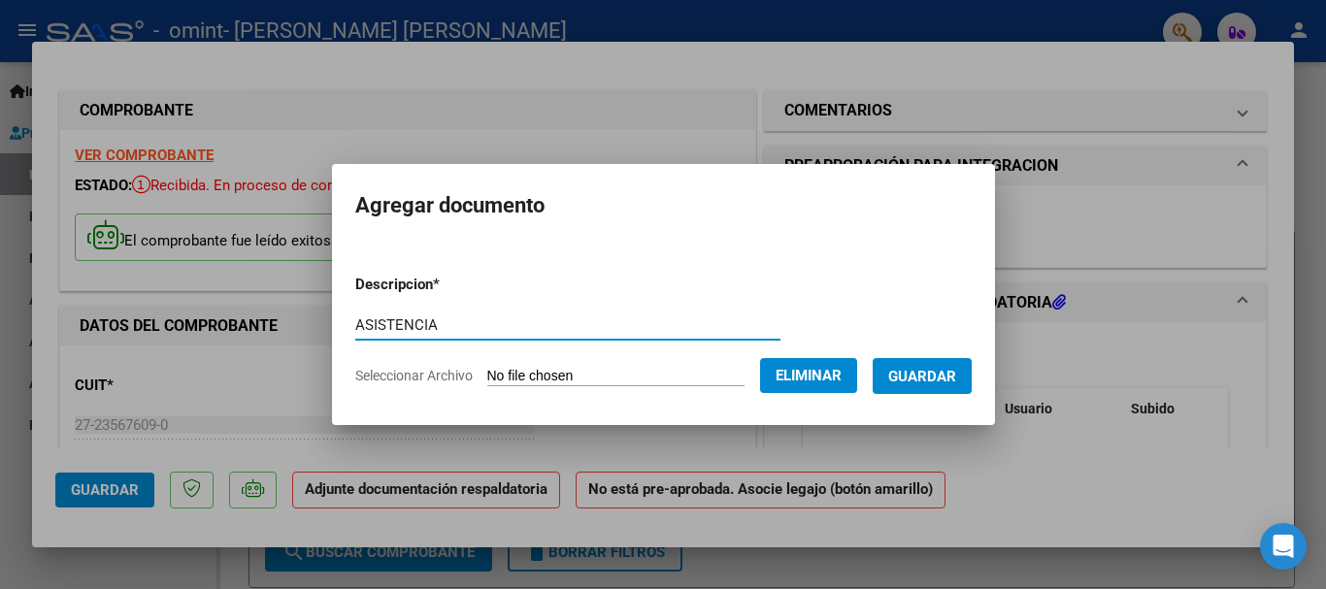
type input "ASISTENCIA"
click at [956, 379] on span "Guardar" at bounding box center [922, 376] width 68 height 17
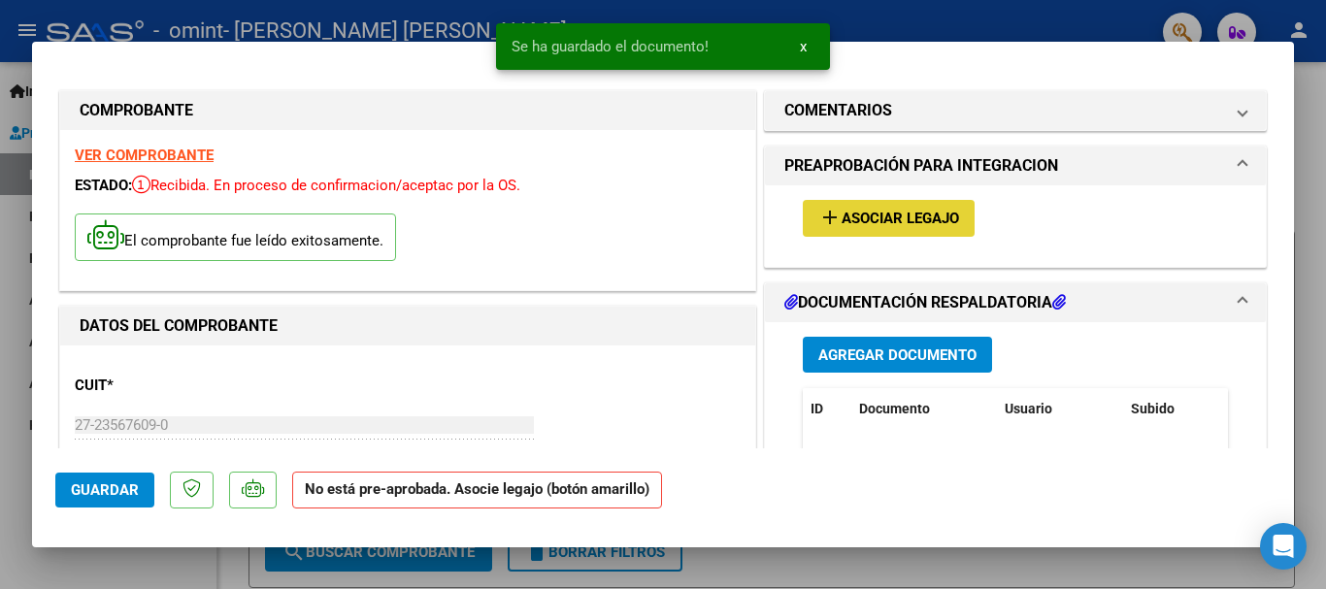
click at [876, 219] on span "Asociar Legajo" at bounding box center [900, 219] width 117 height 17
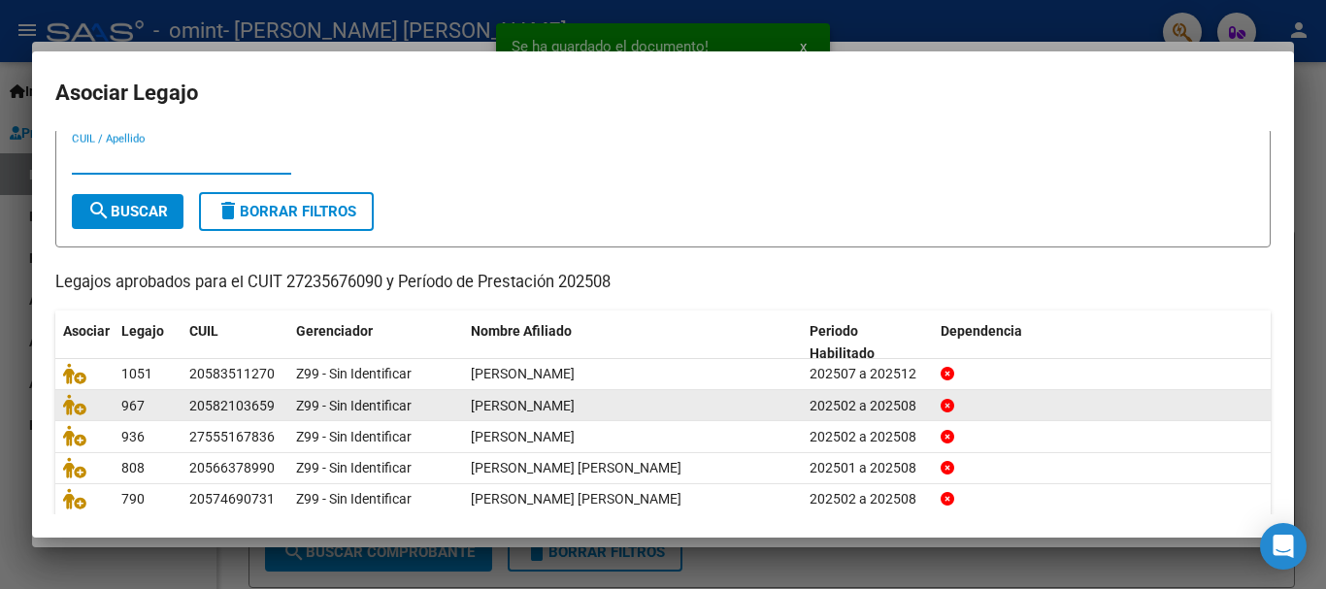
scroll to position [97, 0]
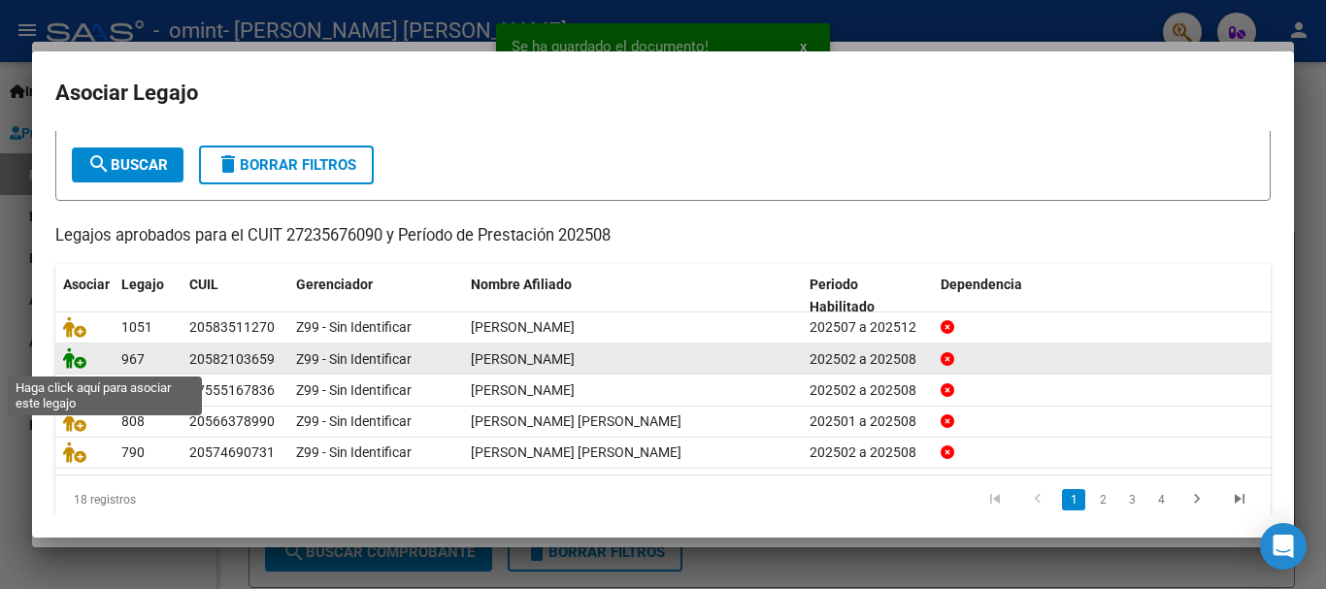
click at [79, 361] on icon at bounding box center [74, 357] width 23 height 21
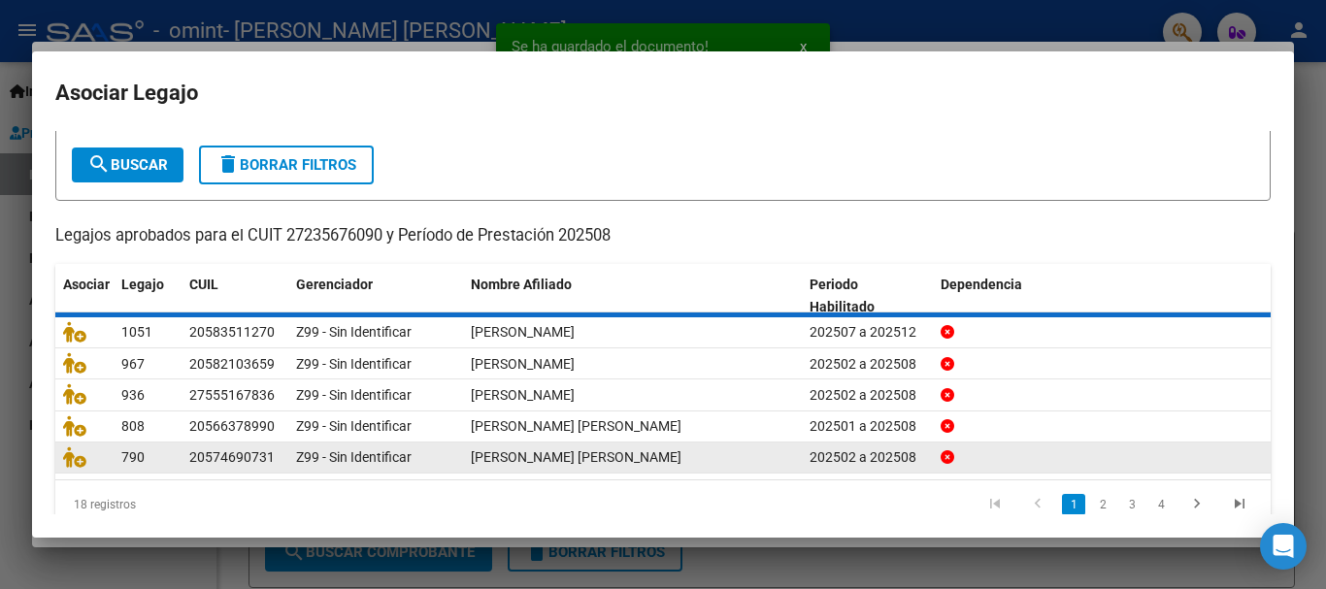
scroll to position [0, 0]
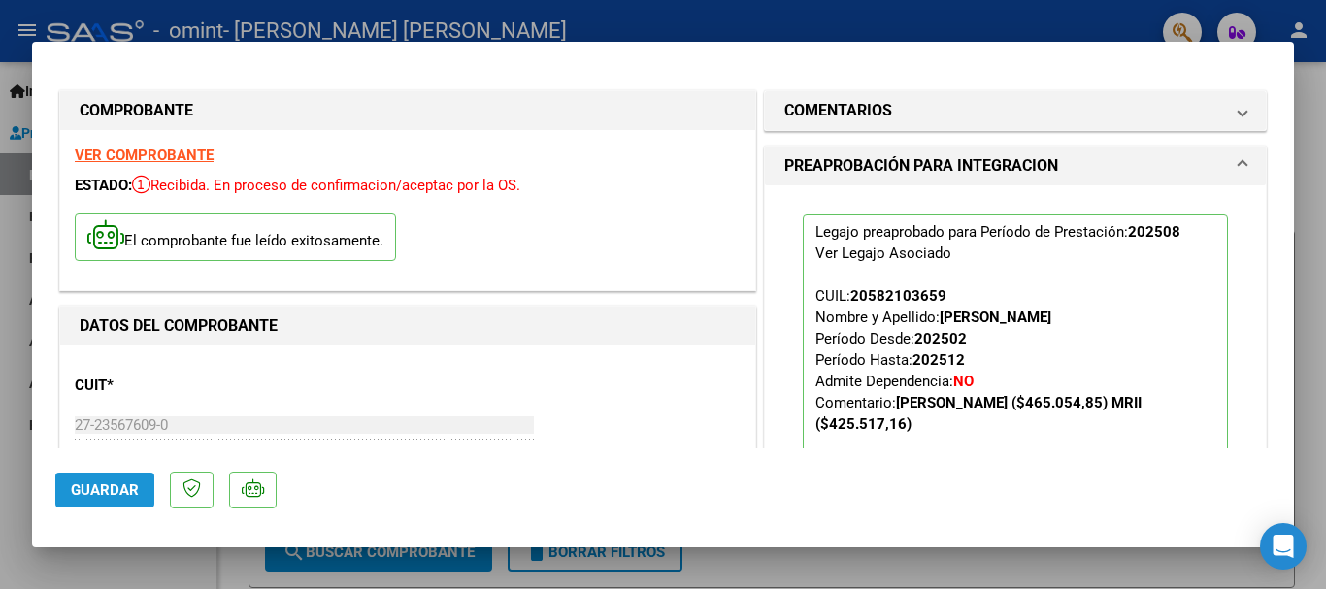
click at [107, 486] on span "Guardar" at bounding box center [105, 489] width 68 height 17
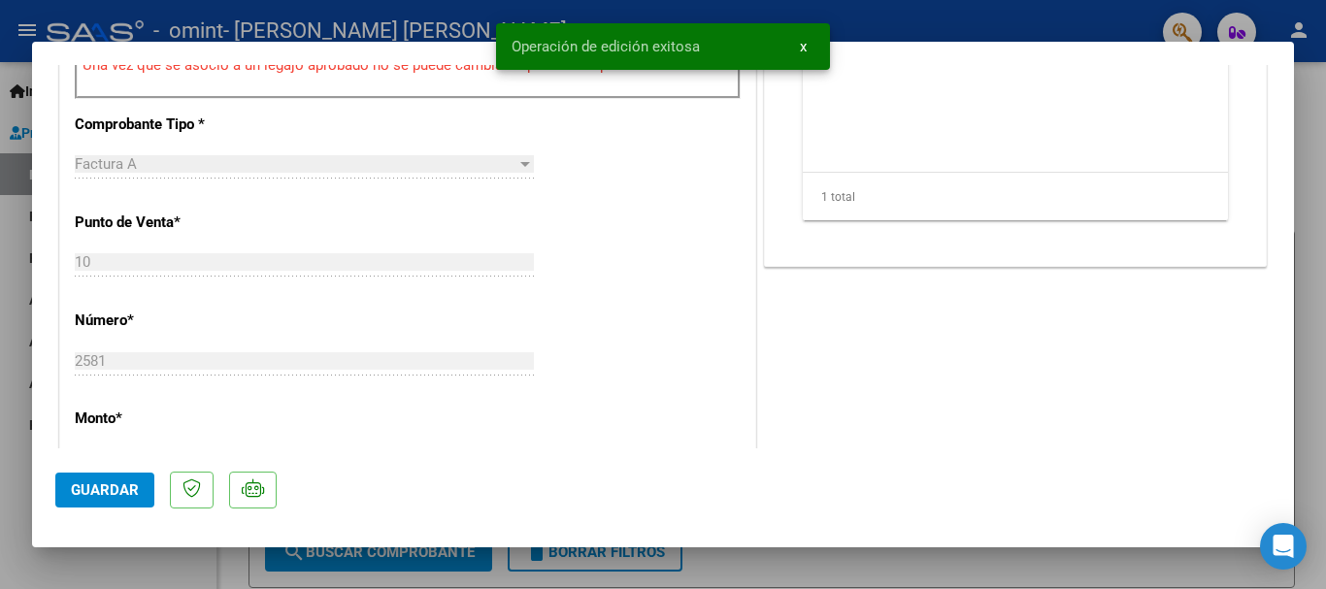
scroll to position [777, 0]
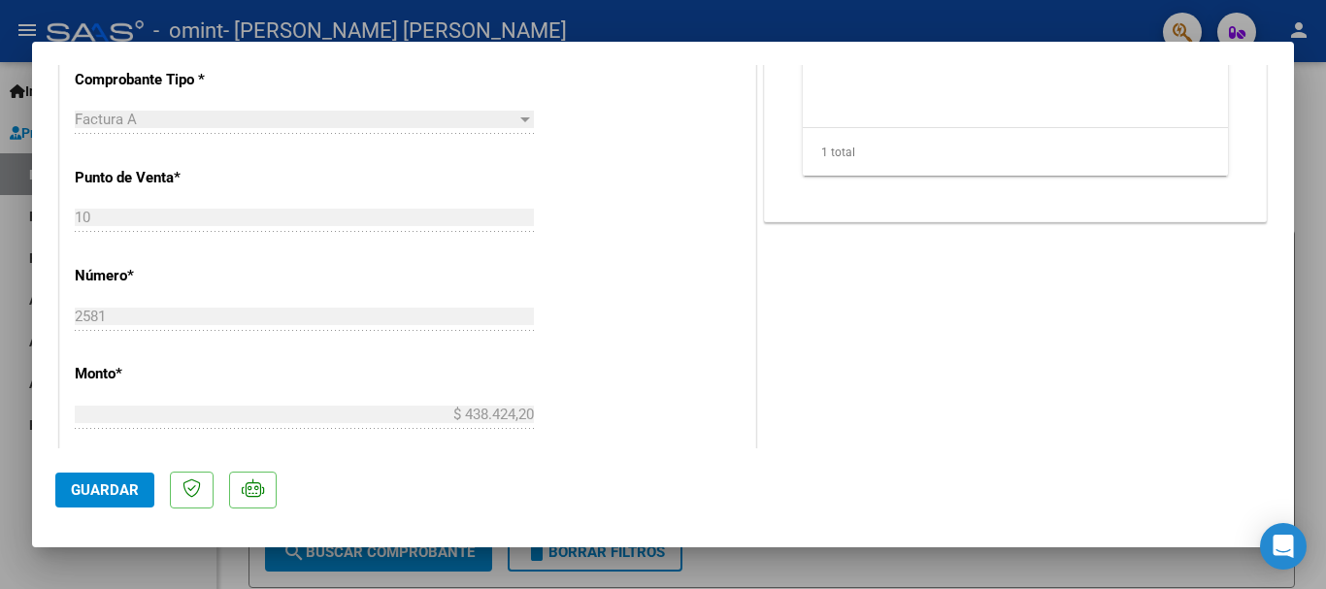
click at [106, 490] on span "Guardar" at bounding box center [105, 489] width 68 height 17
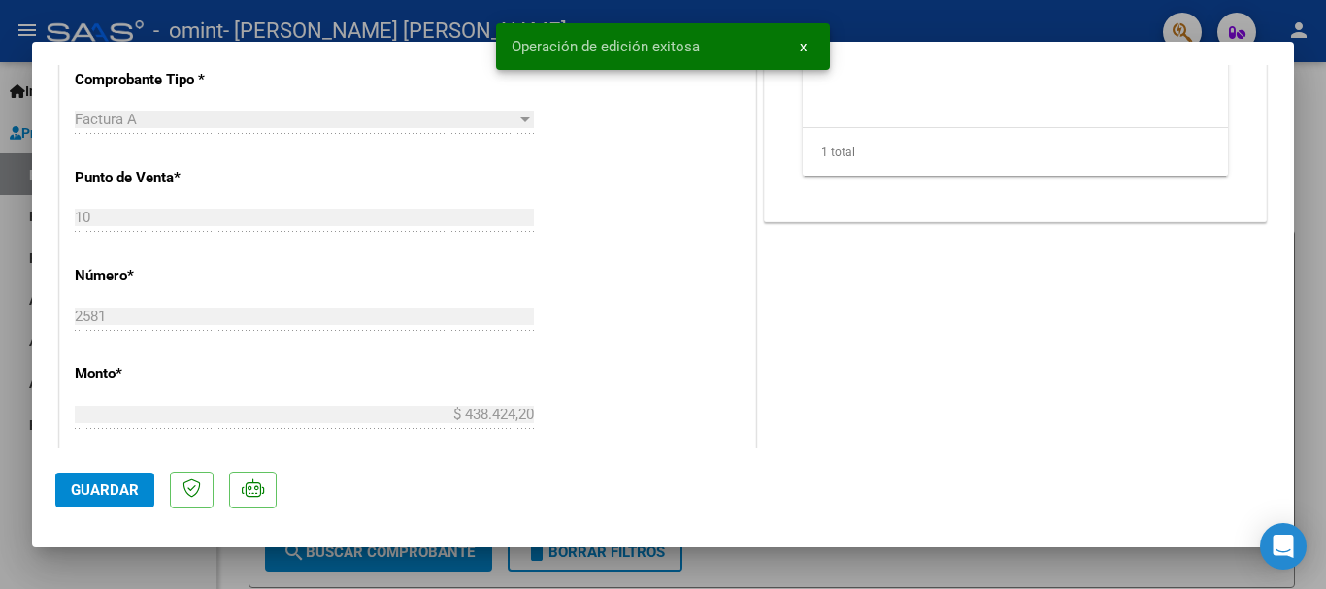
click at [129, 555] on div at bounding box center [663, 294] width 1326 height 589
type input "$ 0,00"
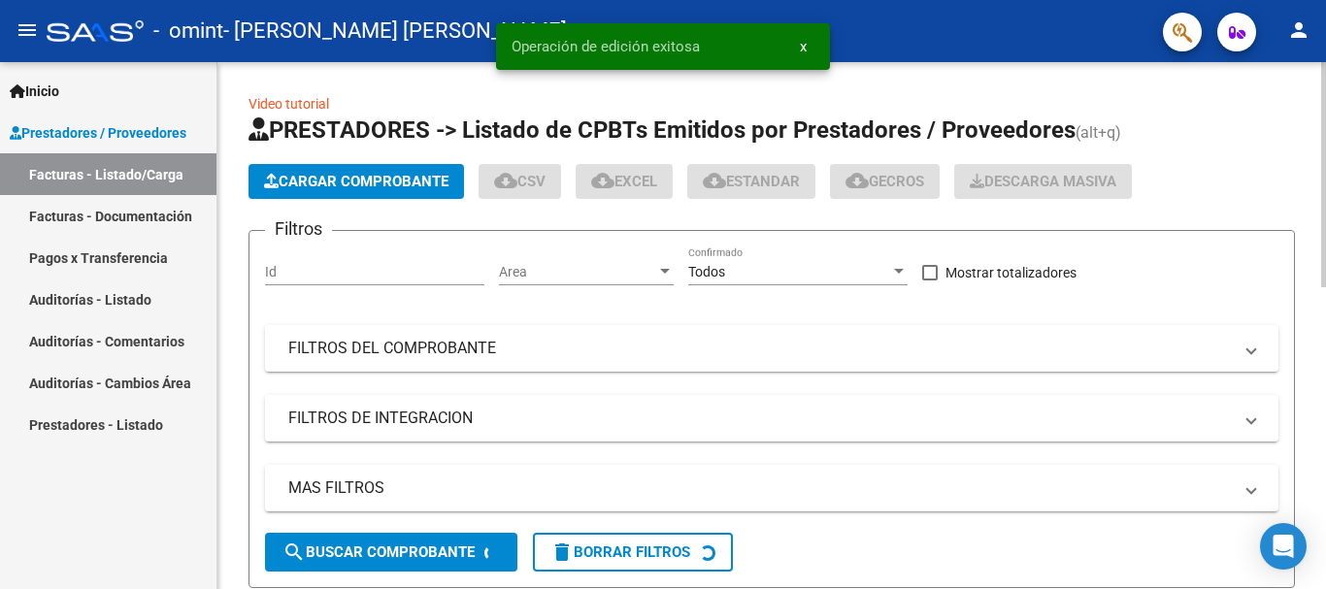
click at [334, 150] on app-list-header "PRESTADORES -> Listado de CPBTs Emitidos por Prestadores / Proveedores (alt+q) …" at bounding box center [771, 352] width 1046 height 474
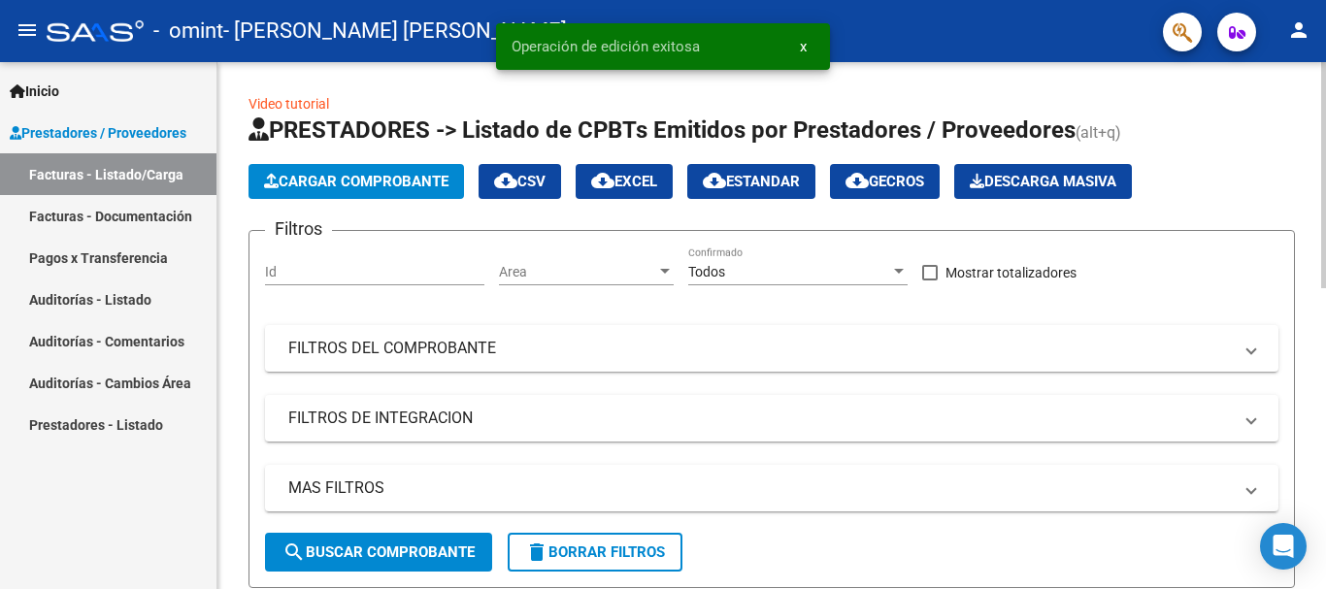
click at [331, 179] on span "Cargar Comprobante" at bounding box center [356, 181] width 184 height 17
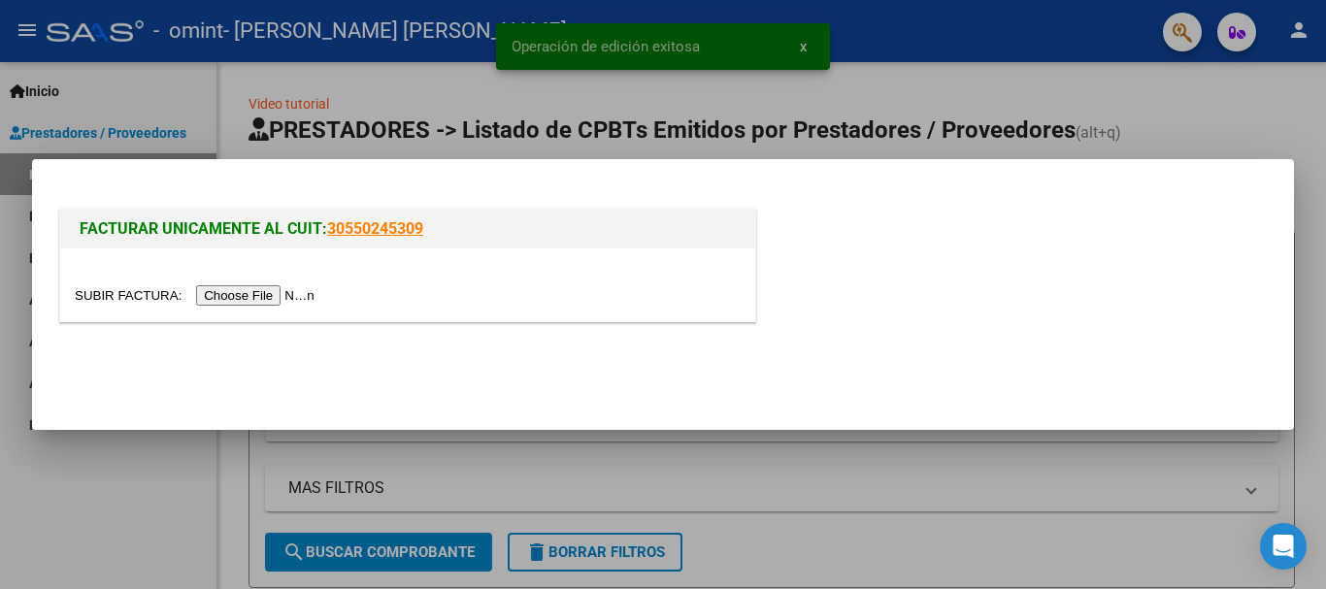
click at [275, 294] on input "file" at bounding box center [198, 295] width 246 height 20
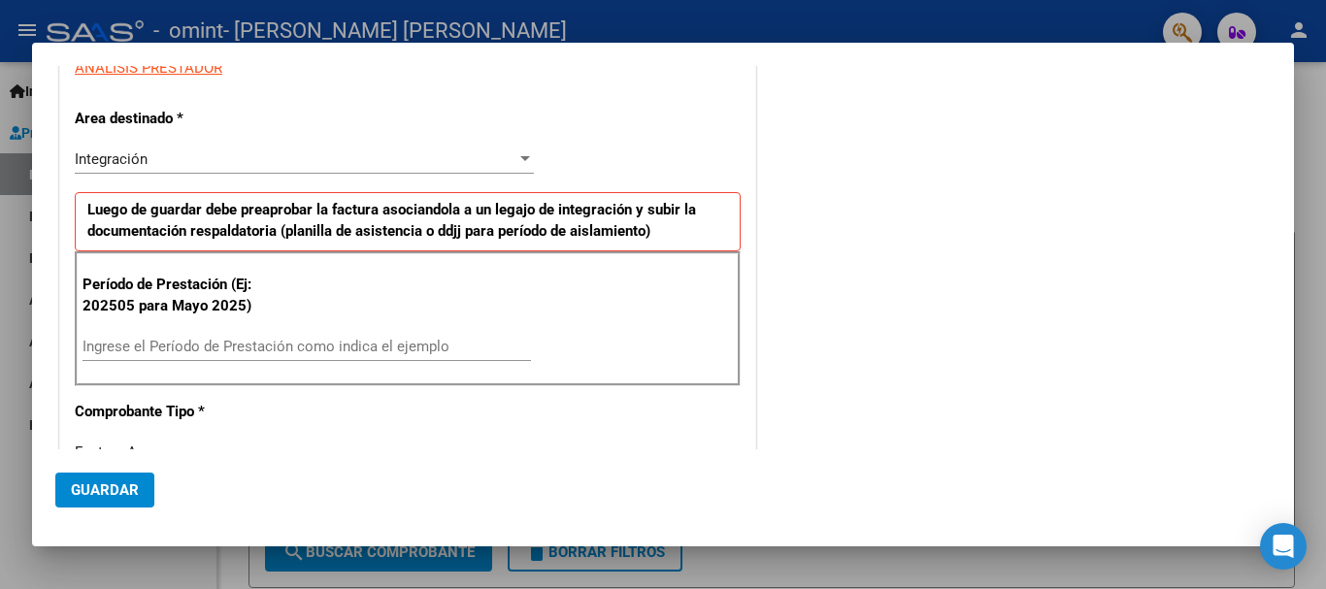
scroll to position [388, 0]
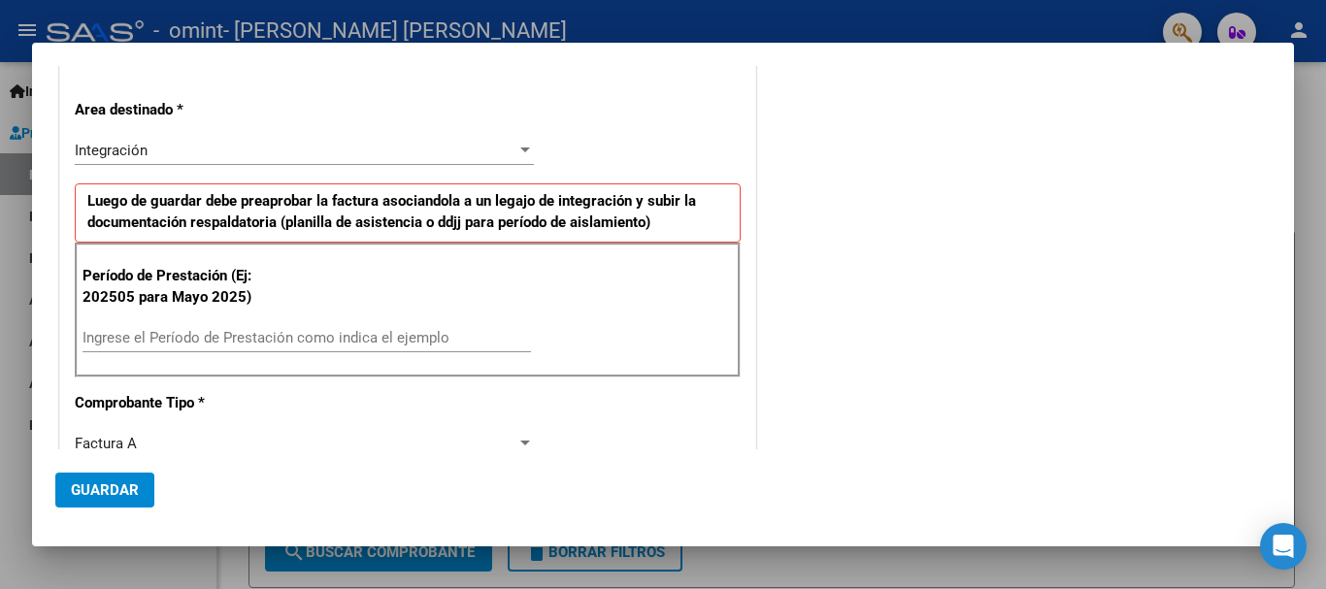
click at [252, 332] on input "Ingrese el Período de Prestación como indica el ejemplo" at bounding box center [307, 337] width 448 height 17
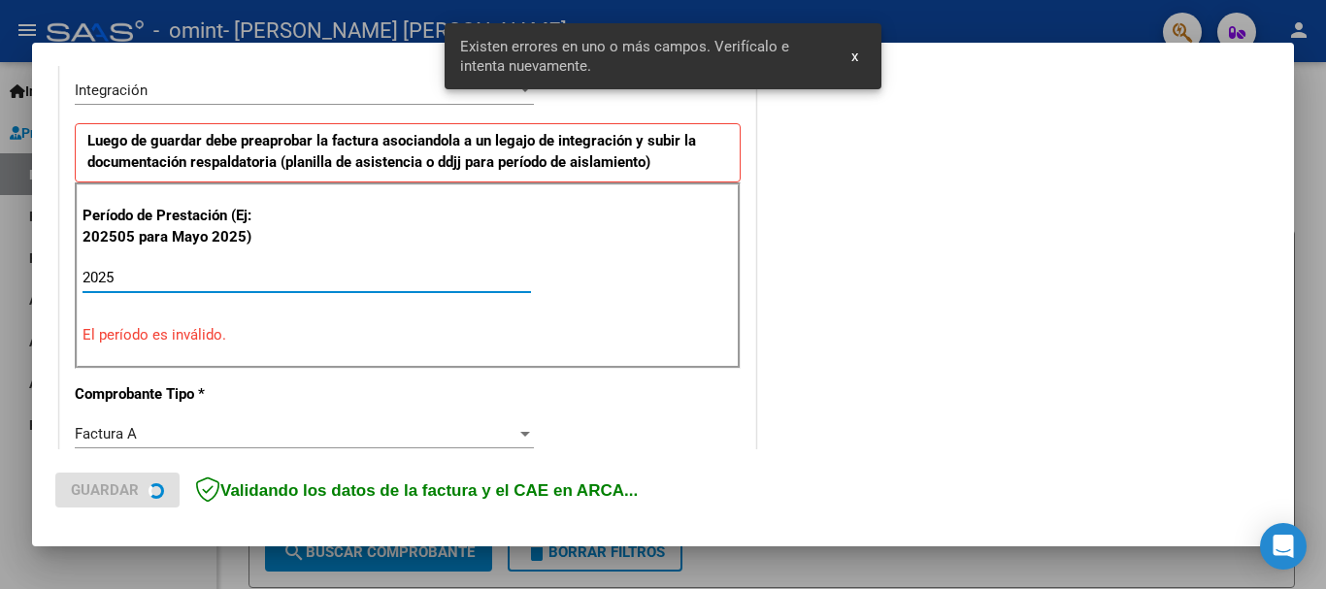
scroll to position [484, 0]
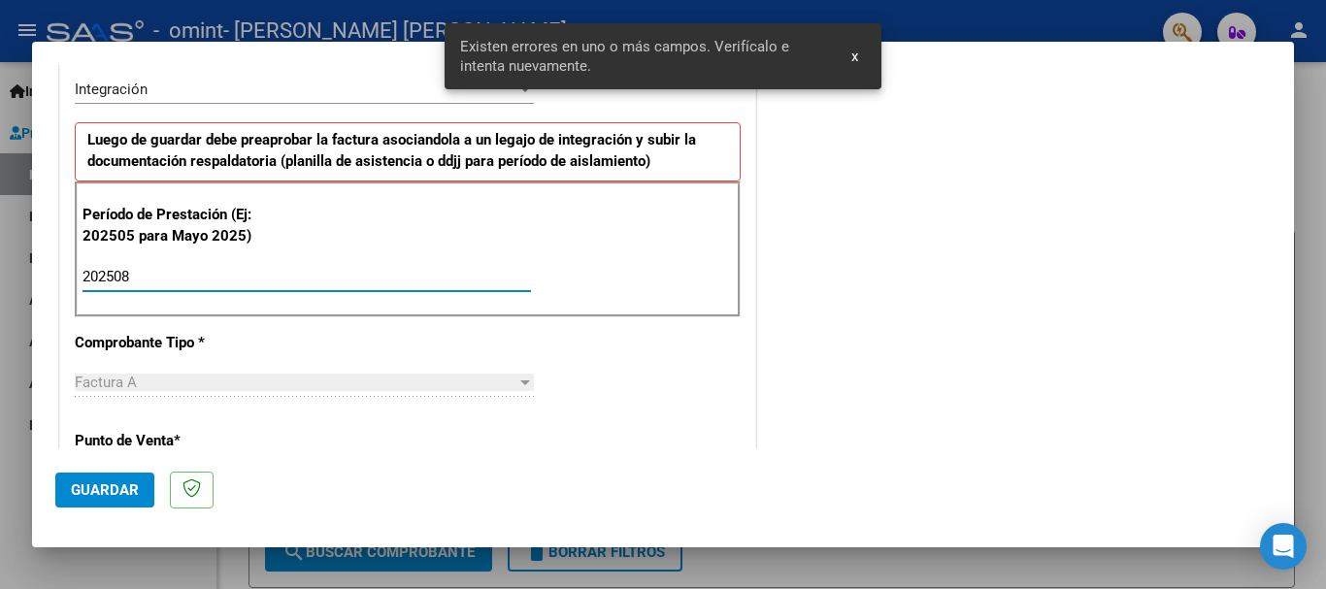
type input "202508"
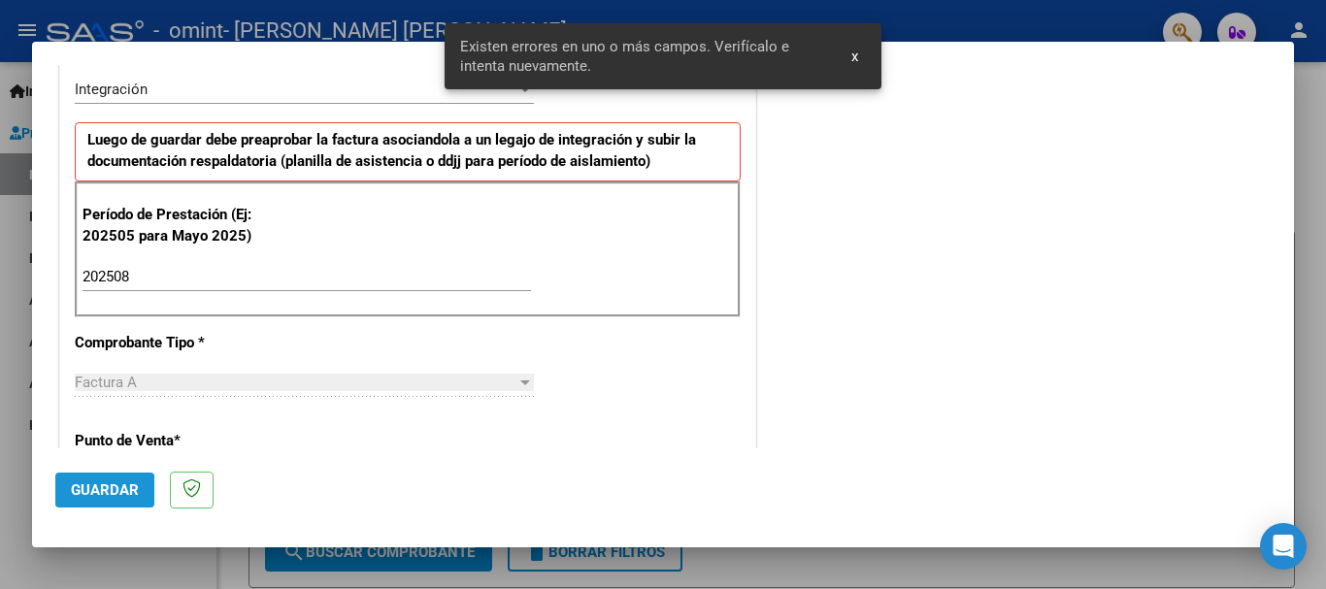
click at [115, 481] on span "Guardar" at bounding box center [105, 489] width 68 height 17
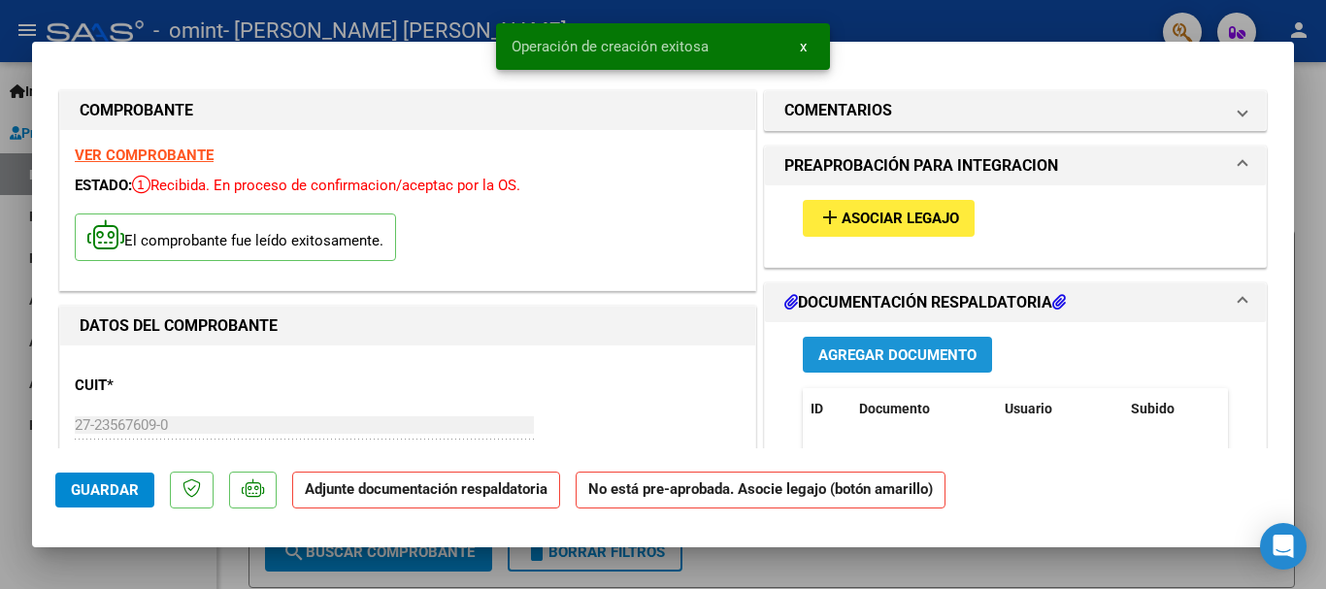
click at [876, 352] on span "Agregar Documento" at bounding box center [897, 355] width 158 height 17
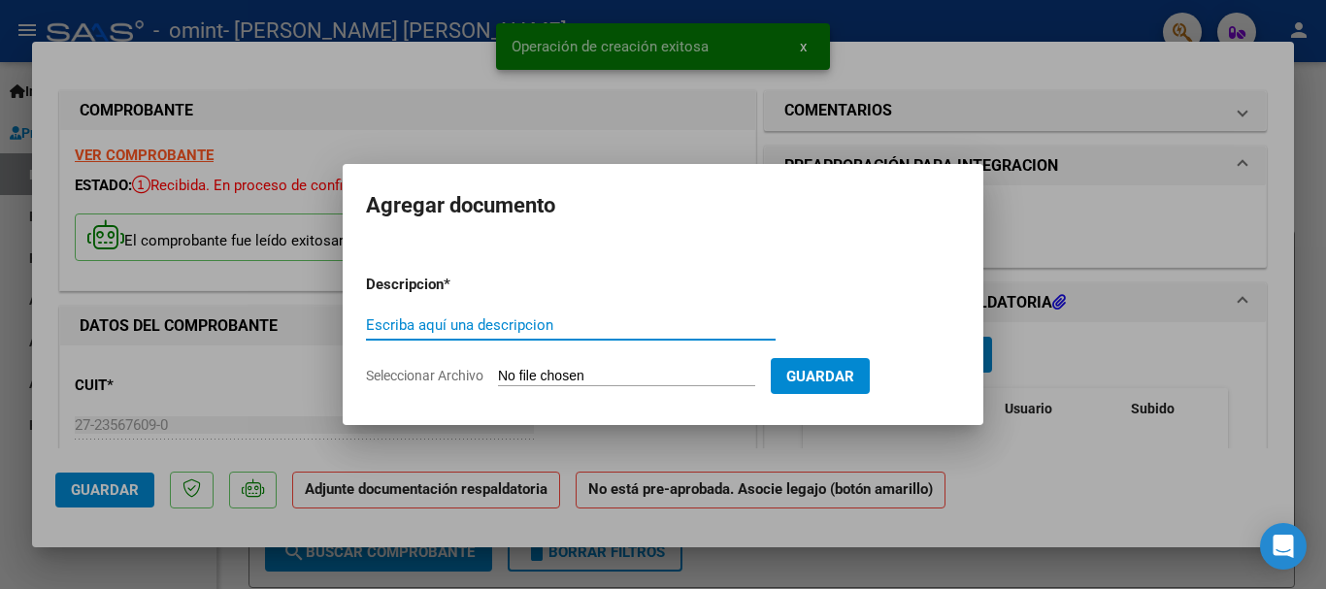
click at [598, 373] on input "Seleccionar Archivo" at bounding box center [626, 377] width 257 height 18
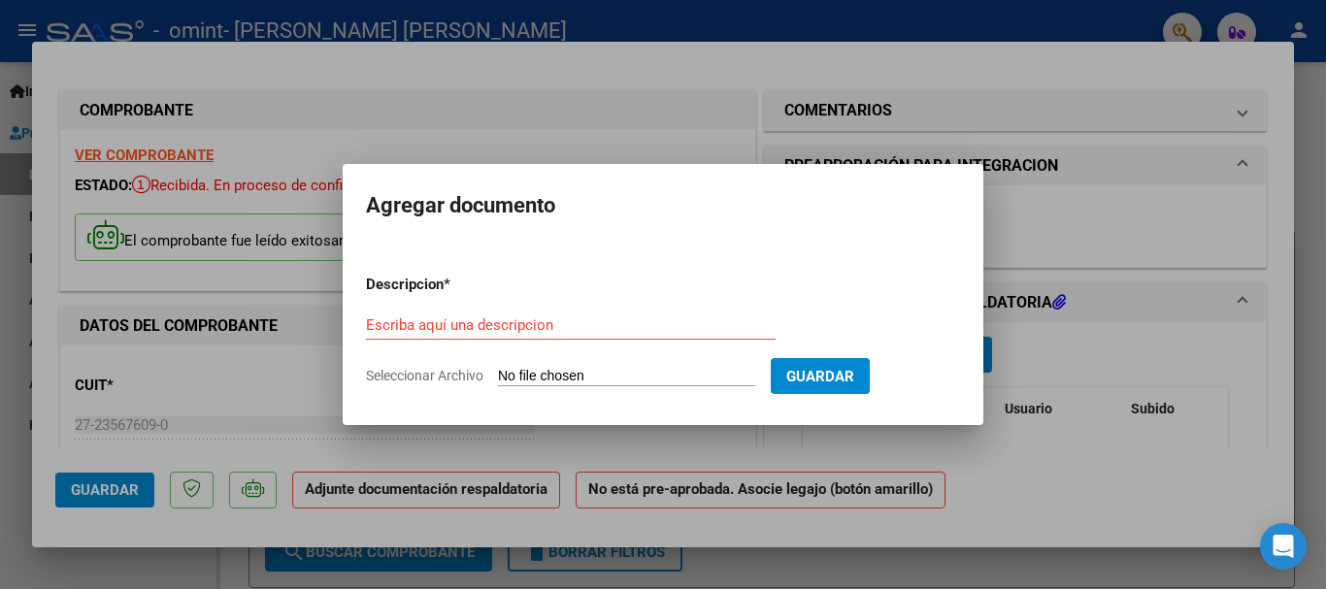
click at [544, 375] on input "Seleccionar Archivo" at bounding box center [626, 377] width 257 height 18
click at [610, 370] on input "Seleccionar Archivo" at bounding box center [626, 377] width 257 height 18
type input "C:\fakepath\ASIST SAIE AGOSTO 2025 - GOMEZ SANTINO.pdf"
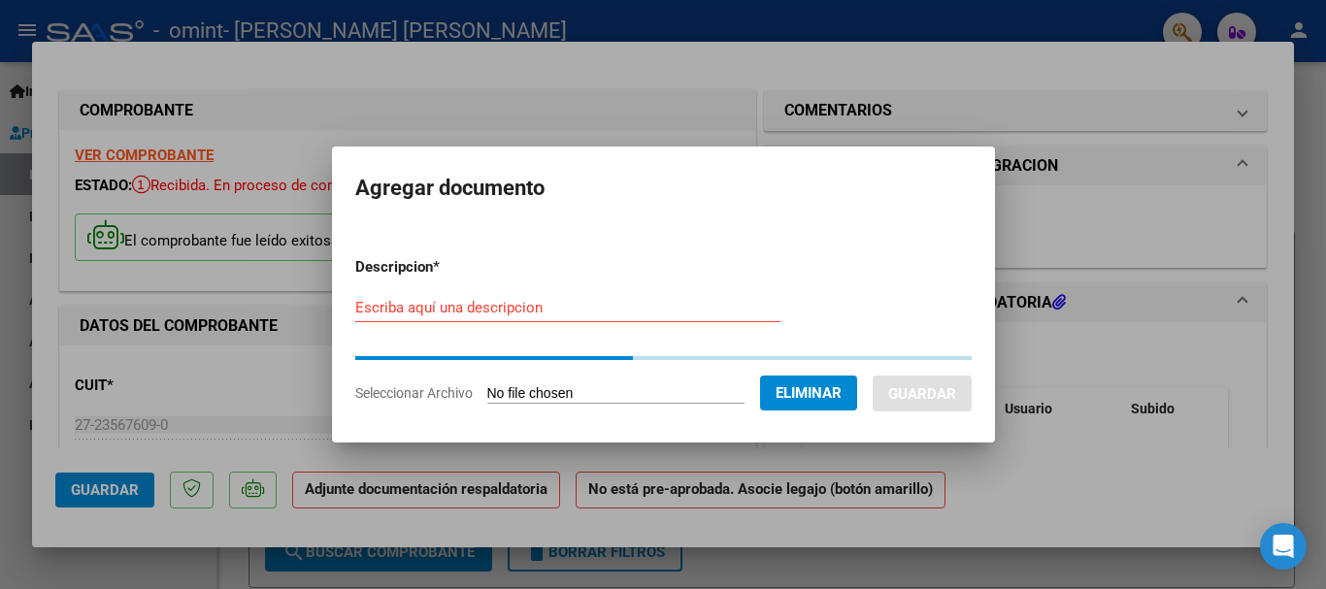
click at [558, 314] on input "Escriba aquí una descripcion" at bounding box center [567, 307] width 425 height 17
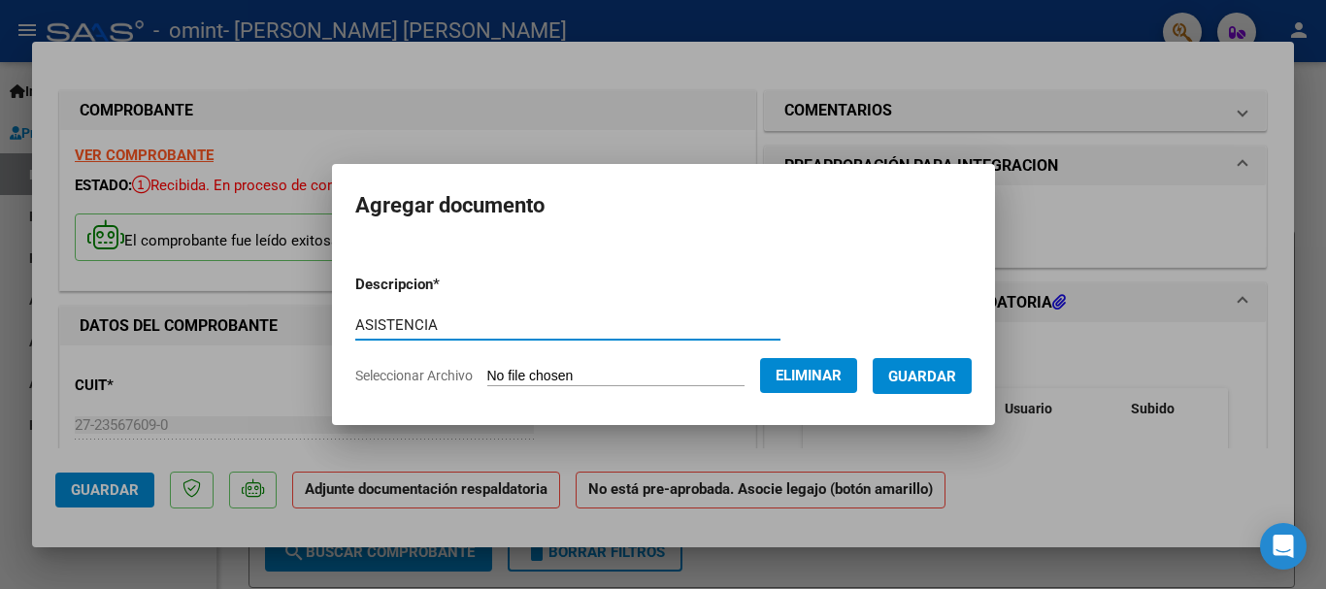
type input "ASISTENCIA"
click at [938, 371] on span "Guardar" at bounding box center [922, 376] width 68 height 17
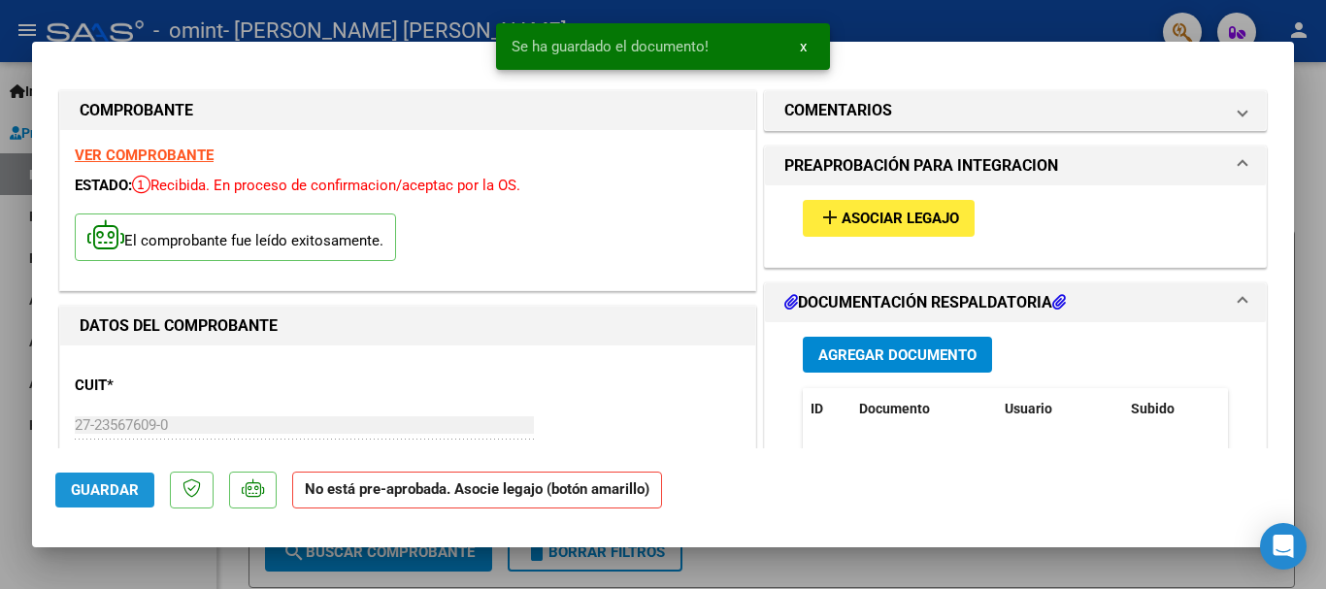
click at [101, 484] on span "Guardar" at bounding box center [105, 489] width 68 height 17
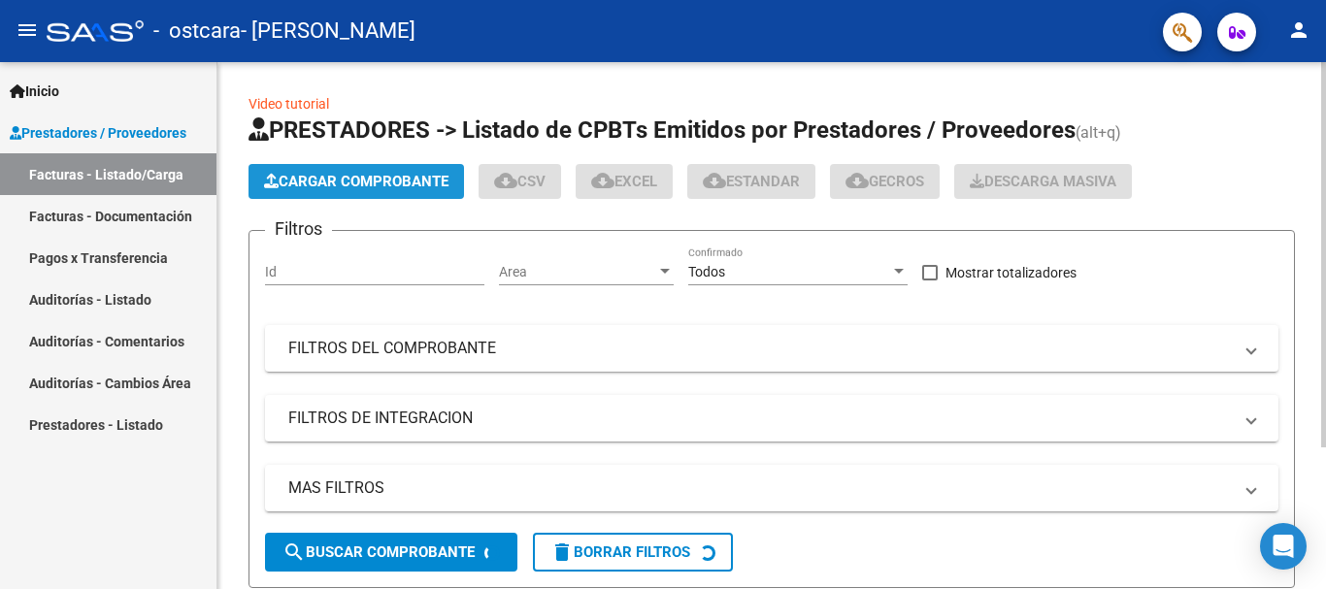
click at [303, 178] on span "Cargar Comprobante" at bounding box center [356, 181] width 184 height 17
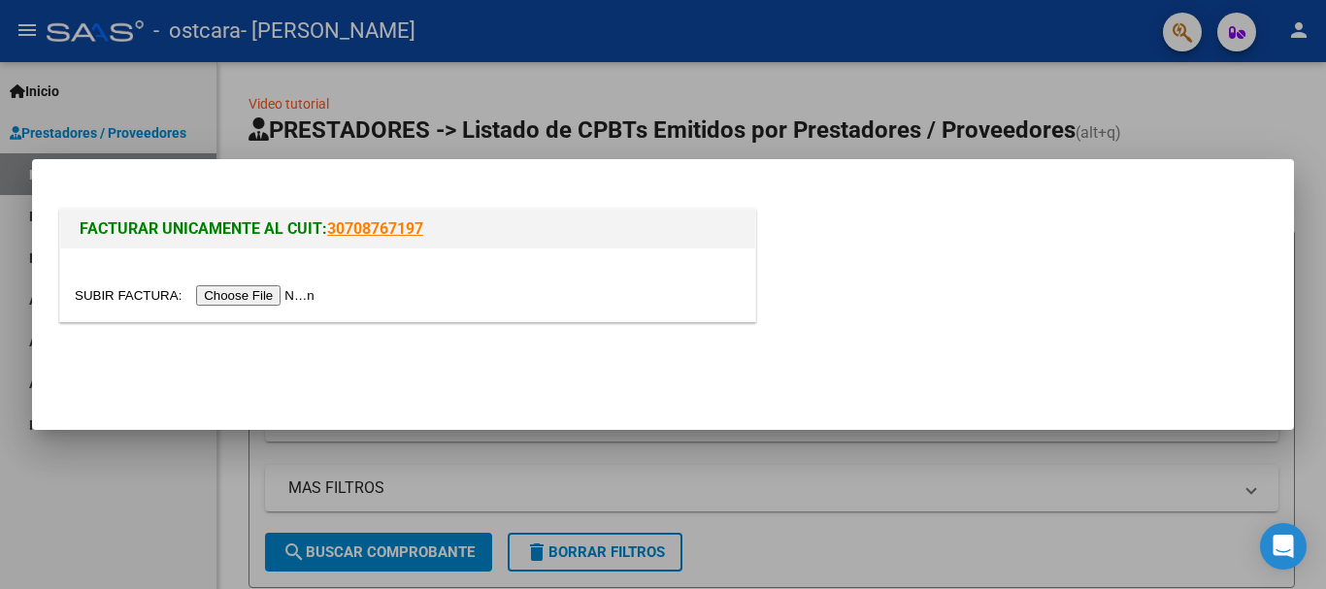
click at [279, 293] on input "file" at bounding box center [198, 295] width 246 height 20
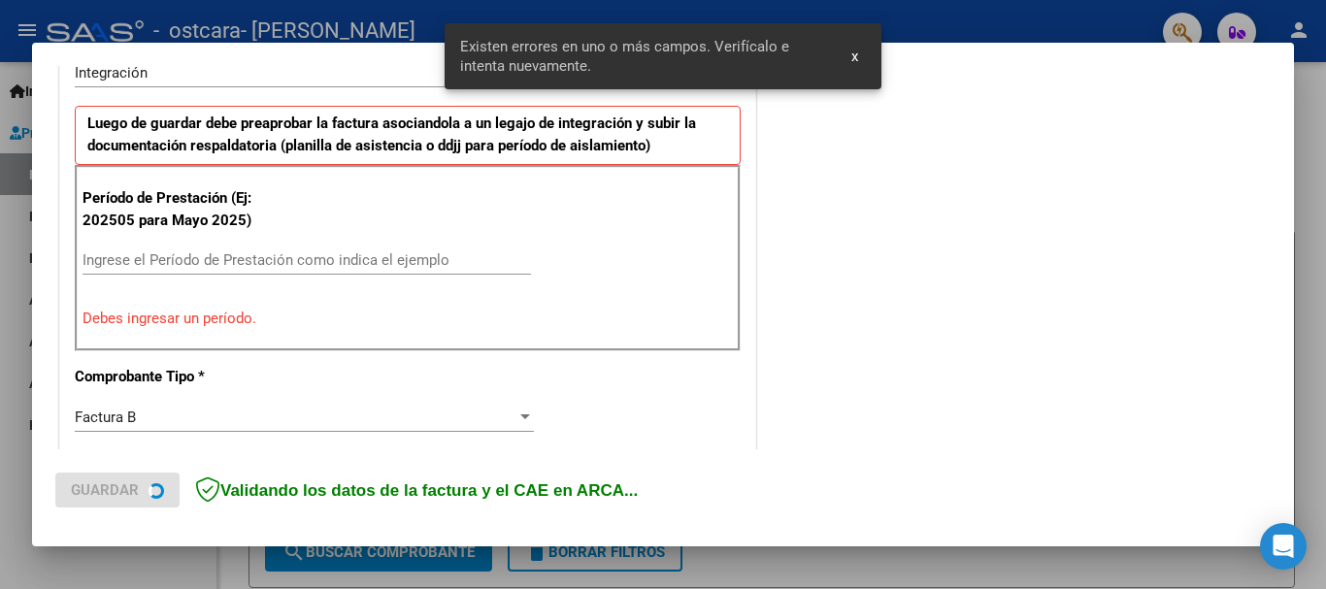
scroll to position [538, 0]
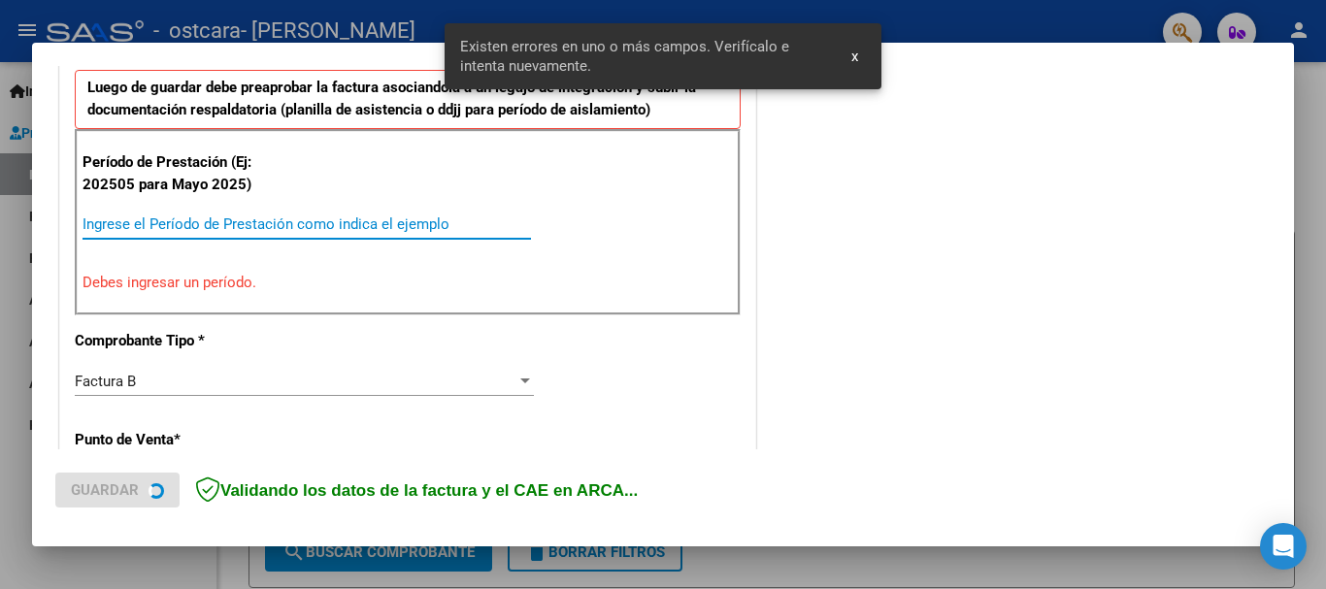
click at [265, 223] on input "Ingrese el Período de Prestación como indica el ejemplo" at bounding box center [307, 223] width 448 height 17
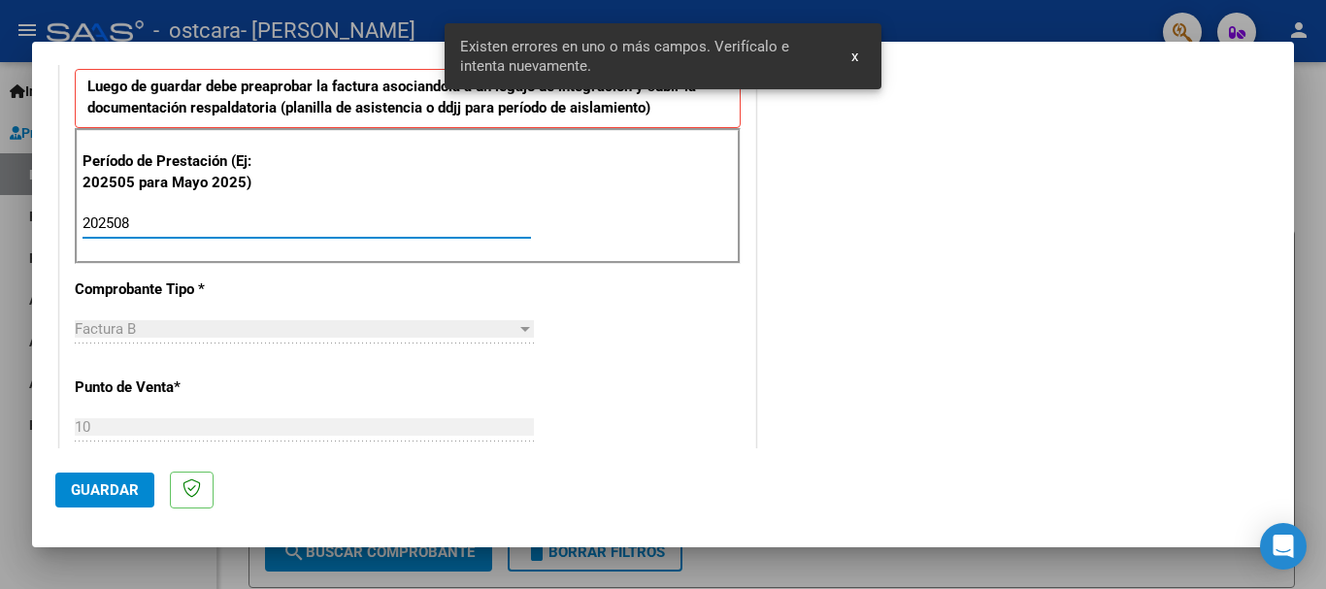
type input "202508"
click at [143, 474] on button "Guardar" at bounding box center [104, 490] width 99 height 35
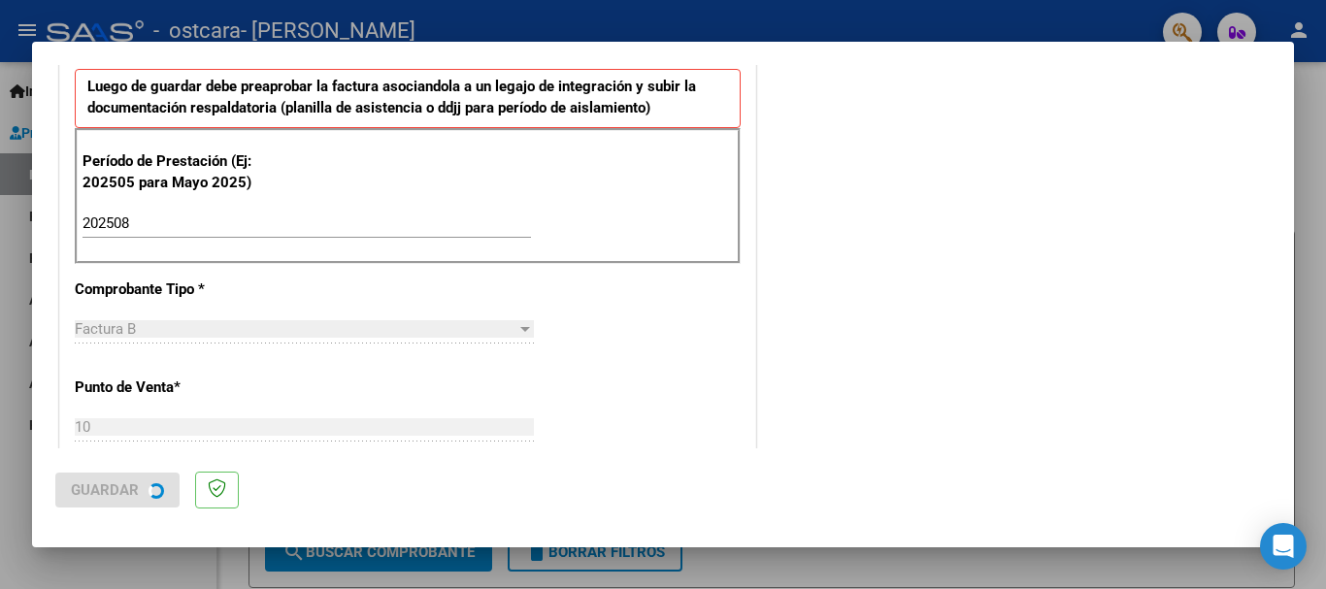
scroll to position [0, 0]
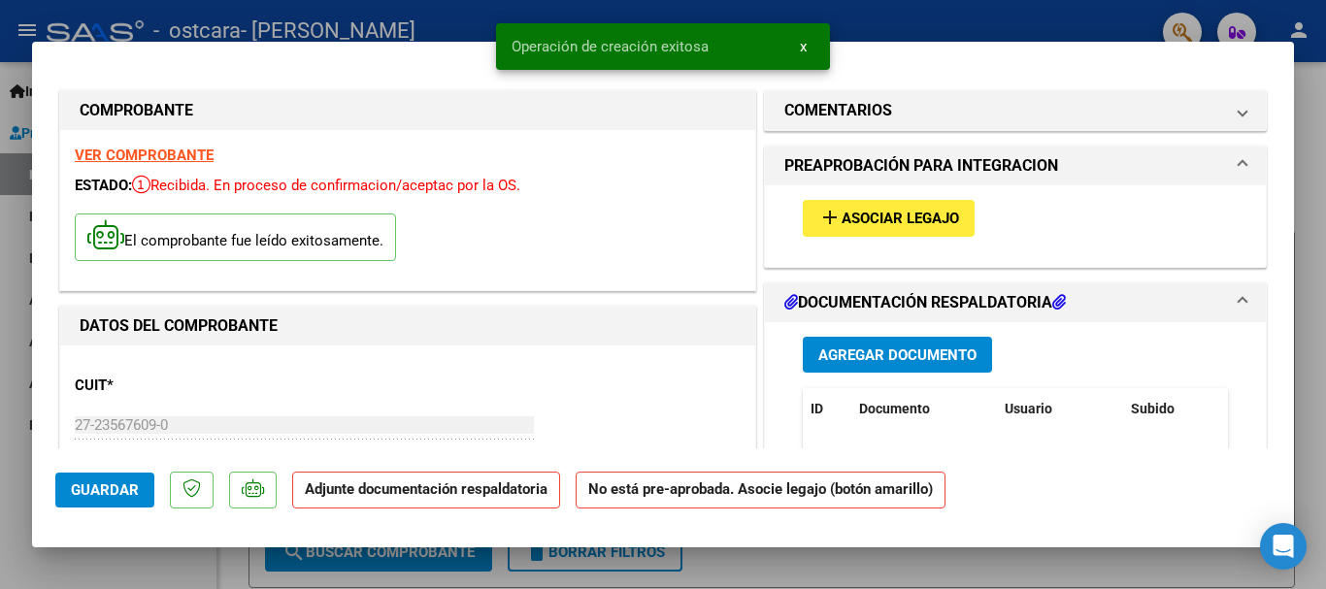
click at [859, 349] on span "Agregar Documento" at bounding box center [897, 355] width 158 height 17
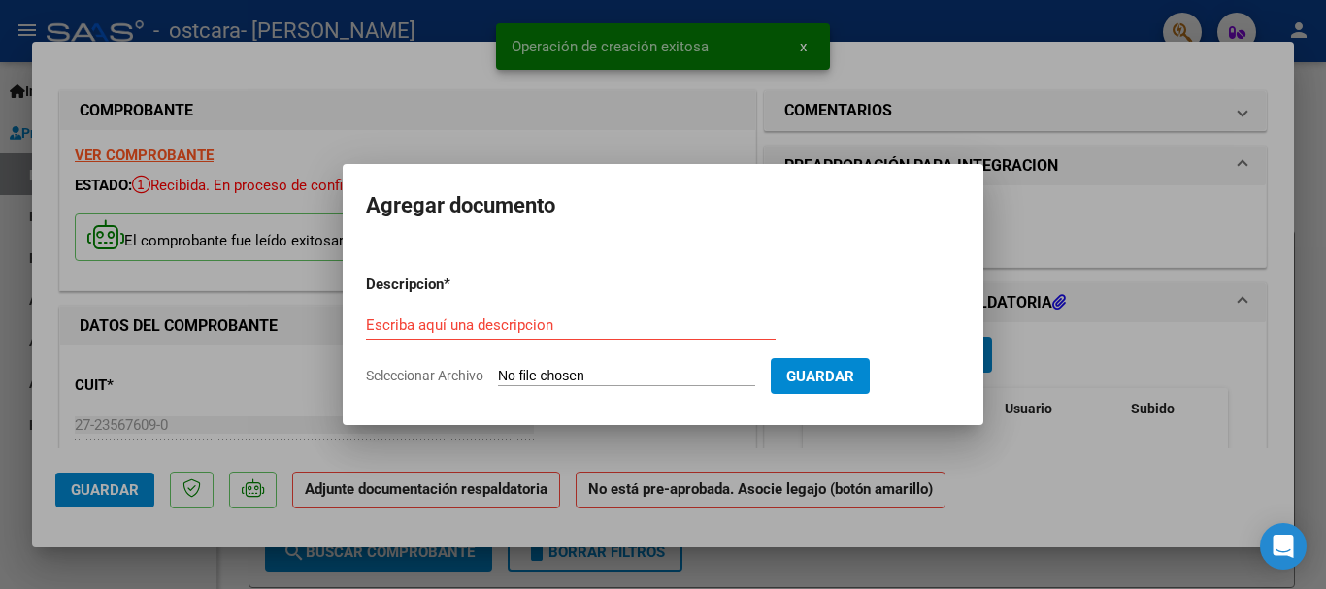
click at [576, 376] on input "Seleccionar Archivo" at bounding box center [626, 377] width 257 height 18
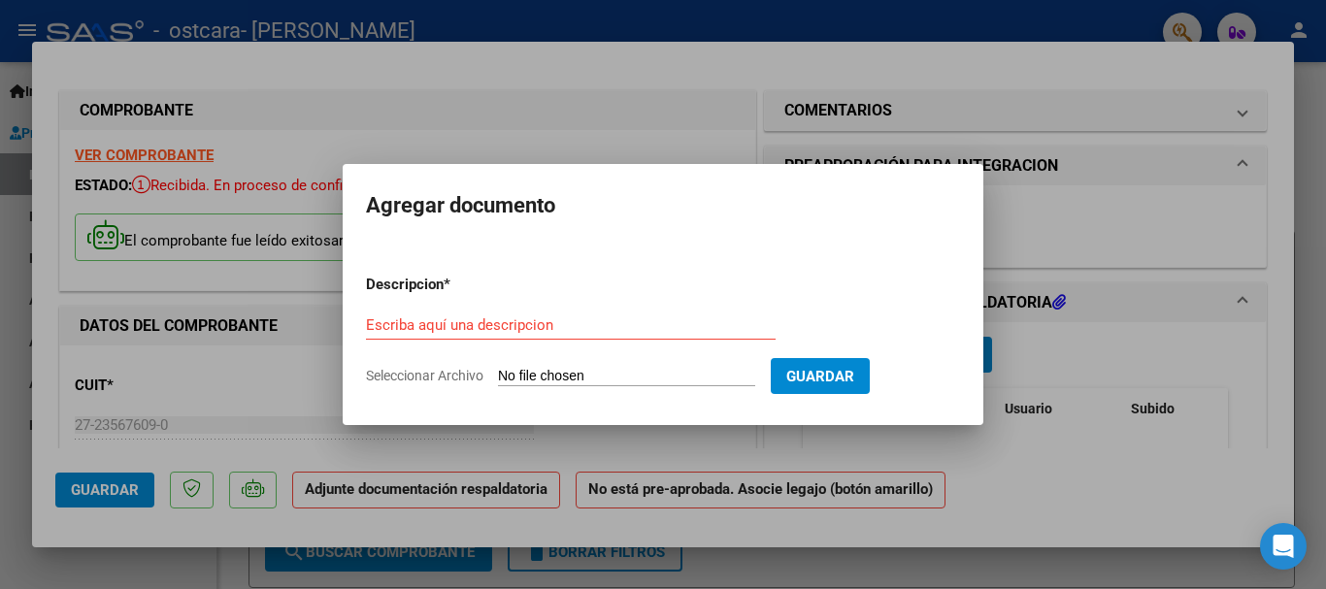
type input "C:\fakepath\[PERSON_NAME] REHA 2025-08.pdf"
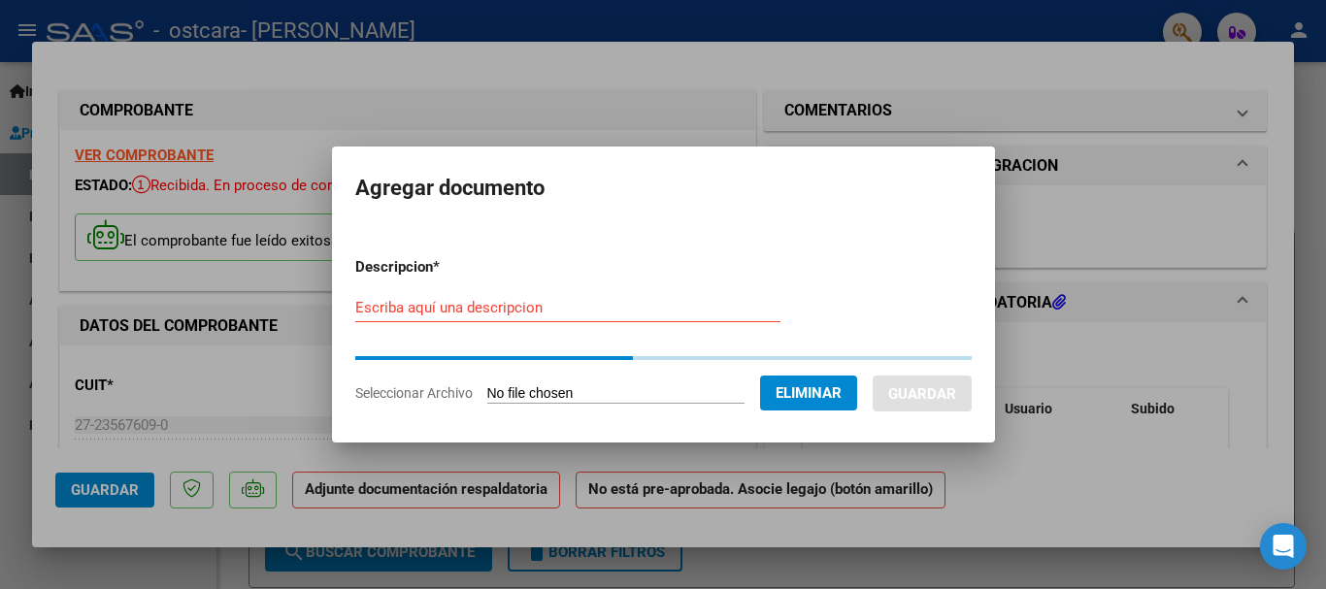
click at [547, 313] on div "Escriba aquí una descripcion" at bounding box center [567, 307] width 425 height 29
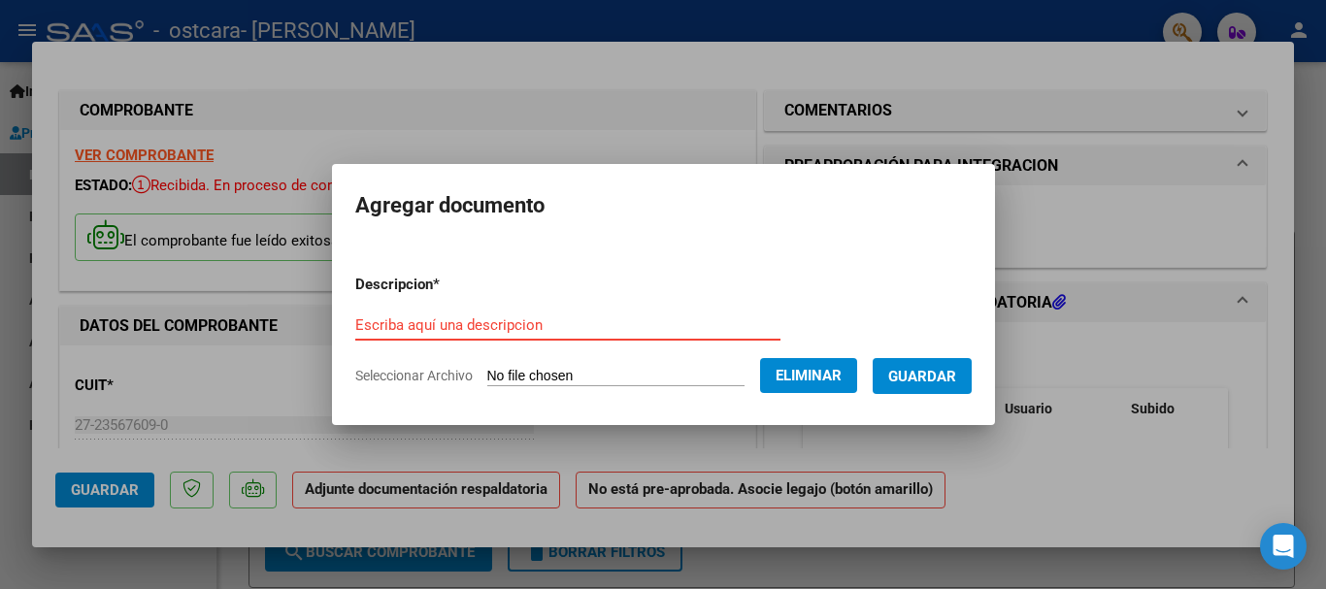
click at [547, 313] on div "Escriba aquí una descripcion" at bounding box center [567, 325] width 425 height 29
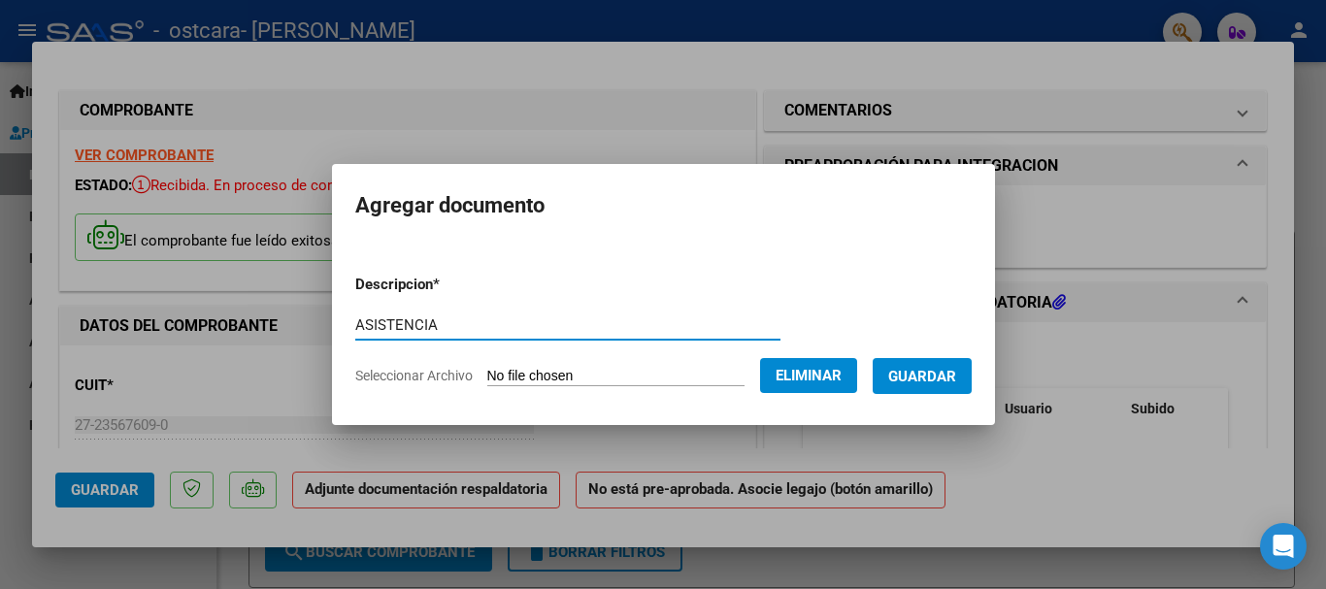
type input "ASISTENCIA"
click at [930, 386] on button "Guardar" at bounding box center [922, 376] width 99 height 36
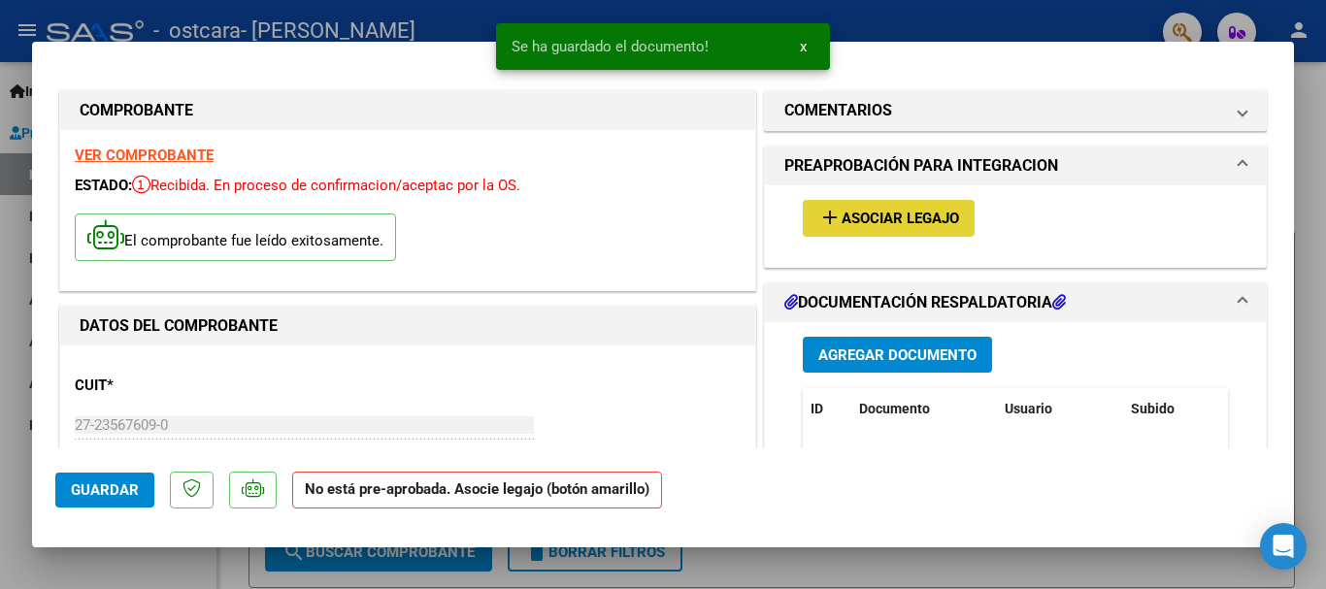
click at [844, 222] on span "Asociar Legajo" at bounding box center [900, 219] width 117 height 17
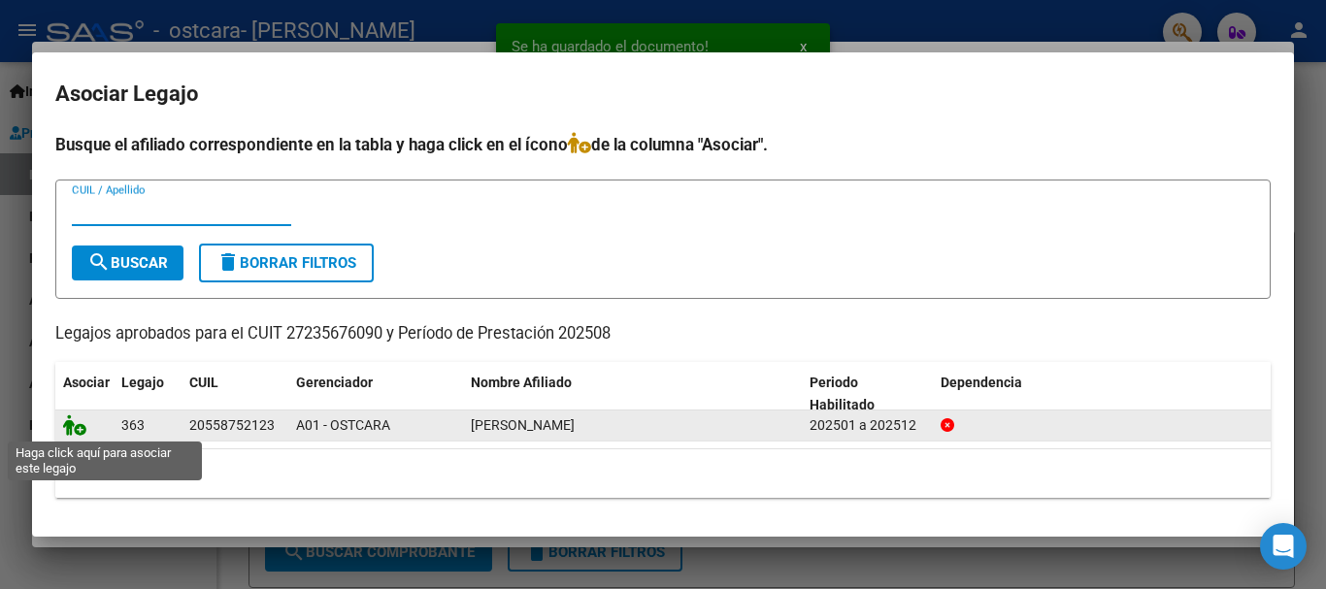
drag, startPoint x: 79, startPoint y: 426, endPoint x: 91, endPoint y: 426, distance: 12.6
click at [80, 426] on icon at bounding box center [74, 424] width 23 height 21
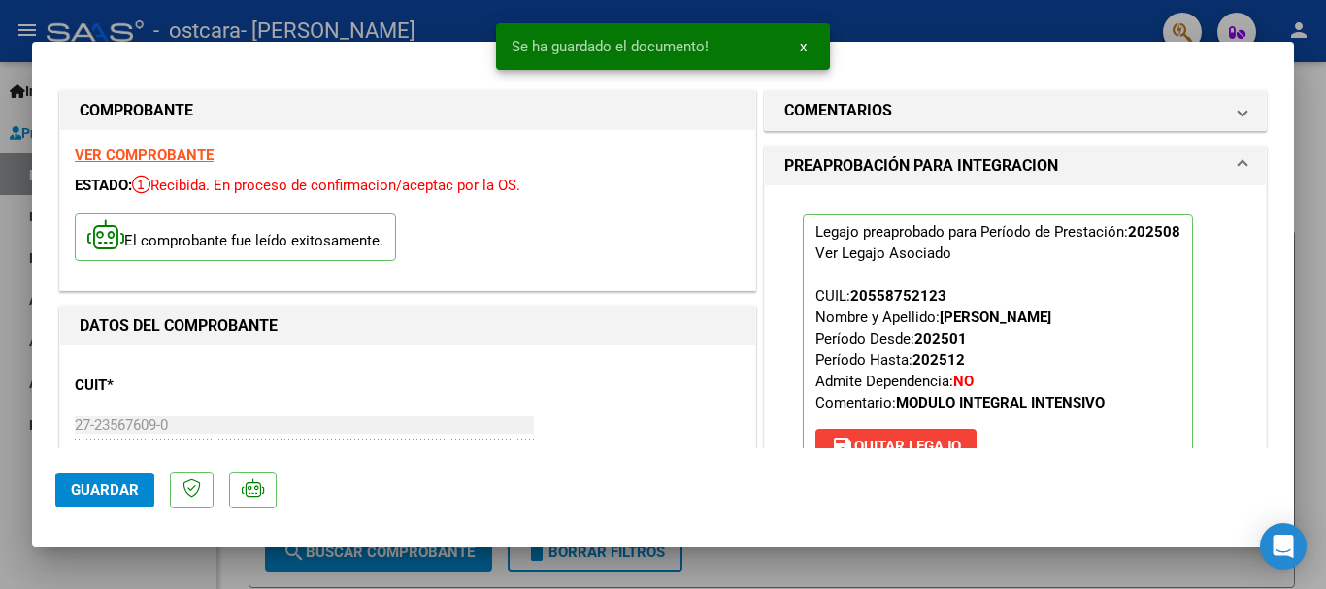
click at [122, 485] on span "Guardar" at bounding box center [105, 489] width 68 height 17
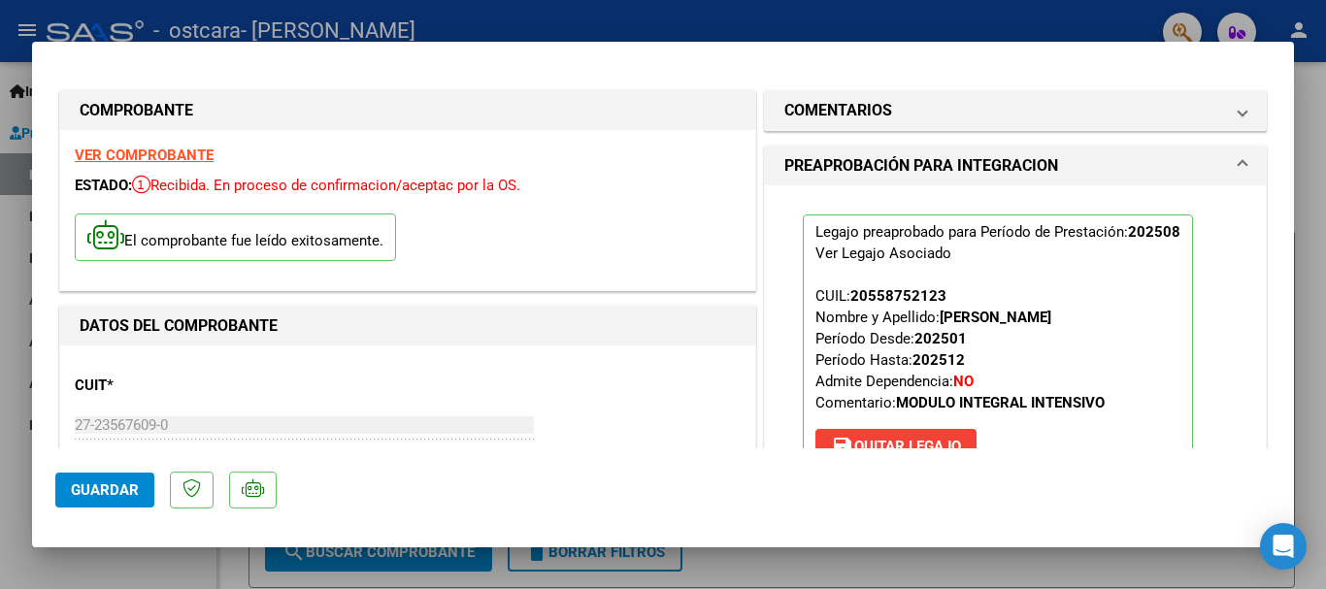
click at [121, 485] on span "Guardar" at bounding box center [105, 489] width 68 height 17
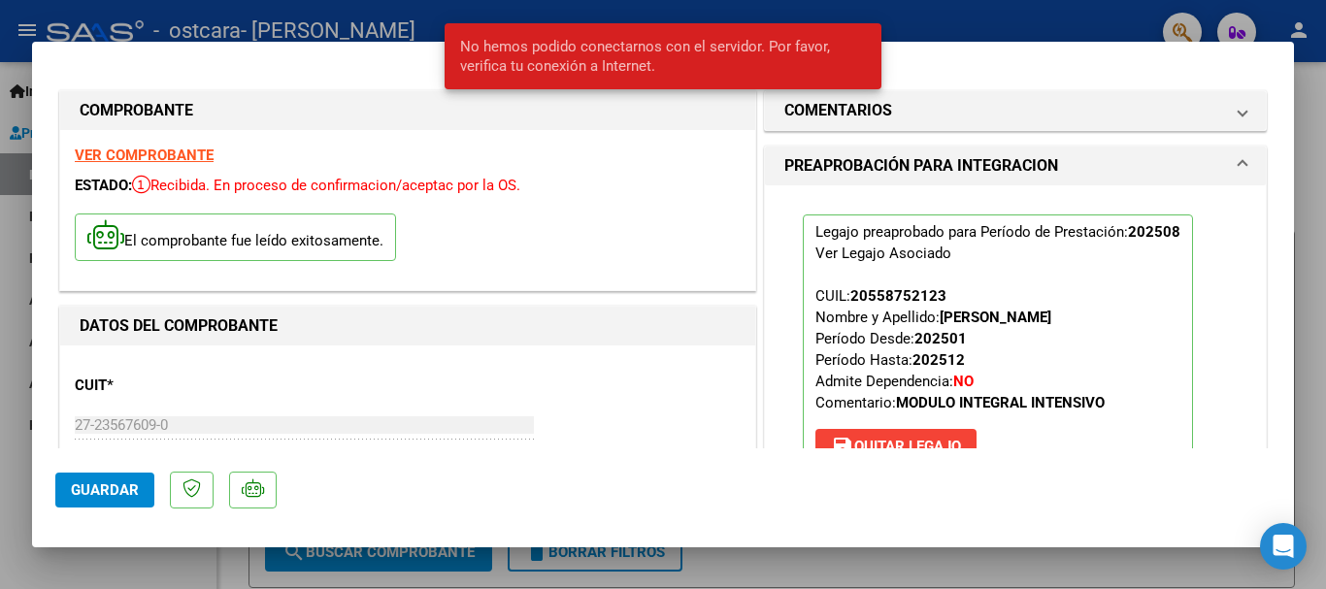
click at [170, 561] on div at bounding box center [663, 294] width 1326 height 589
type input "$ 0,00"
